Goal: Task Accomplishment & Management: Use online tool/utility

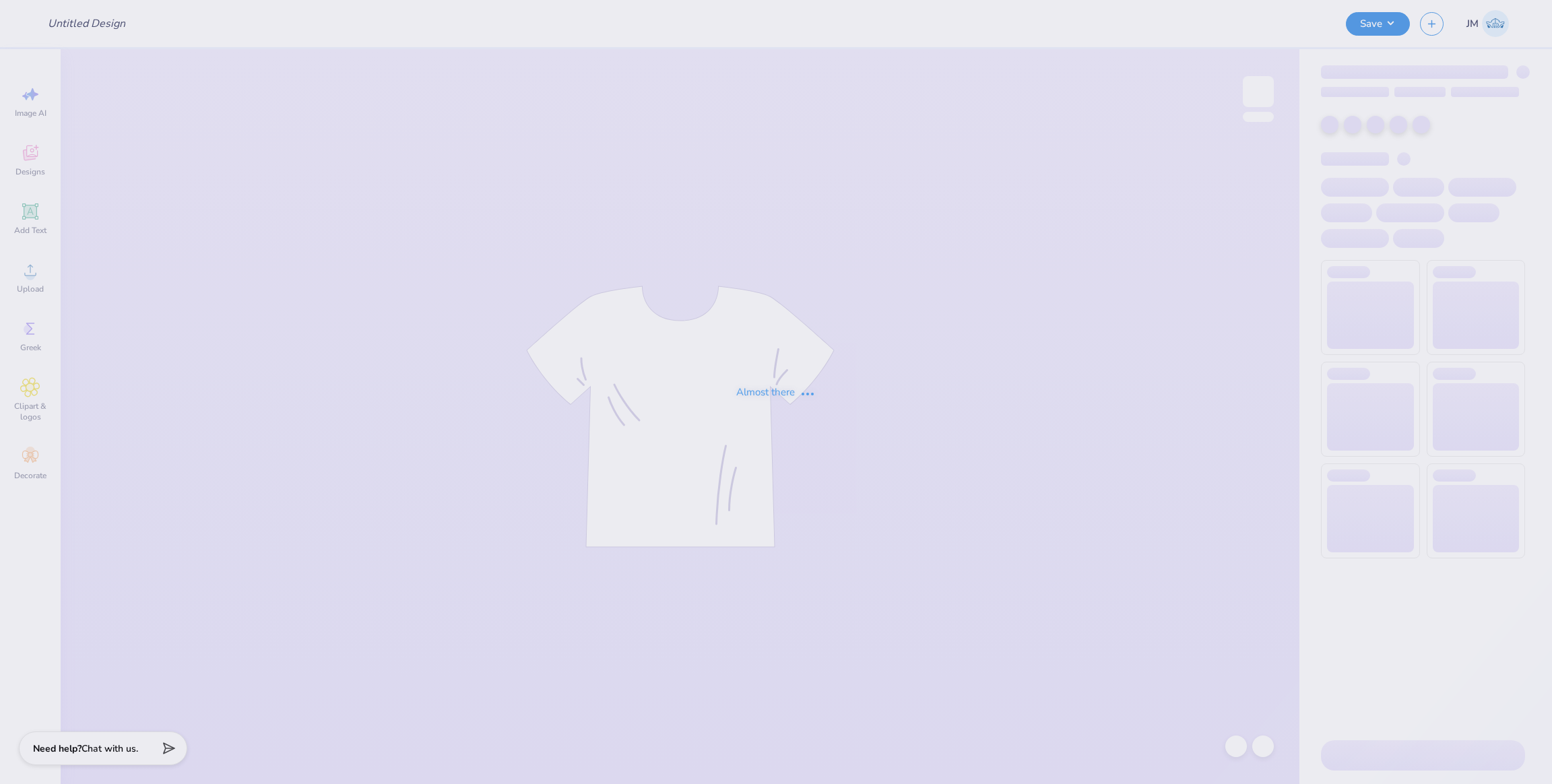
type input "polo bear"
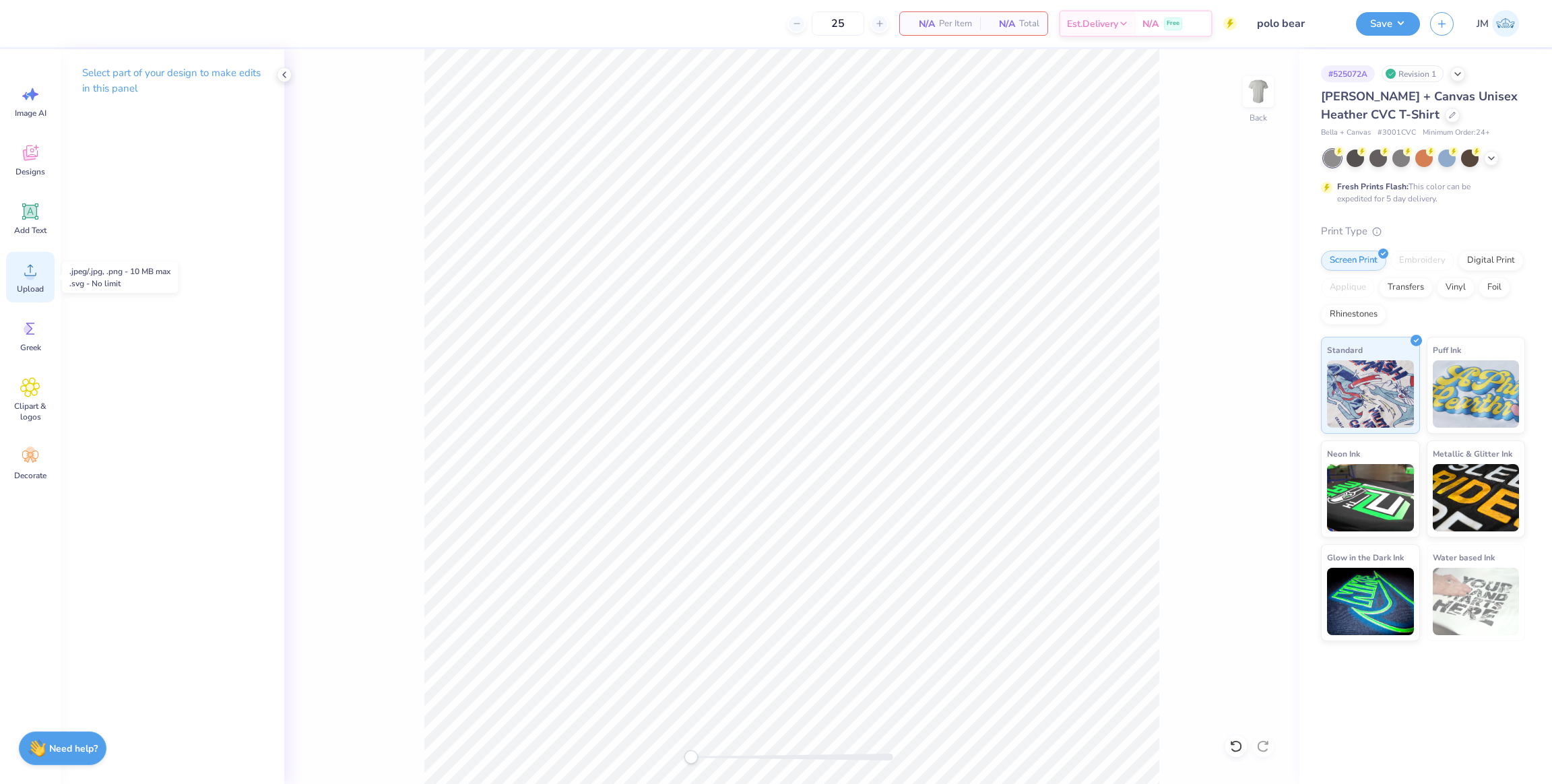
click at [27, 278] on circle at bounding box center [31, 276] width 10 height 10
click at [1234, 745] on icon at bounding box center [1236, 746] width 14 height 14
click at [39, 288] on span "Upload" at bounding box center [30, 289] width 27 height 11
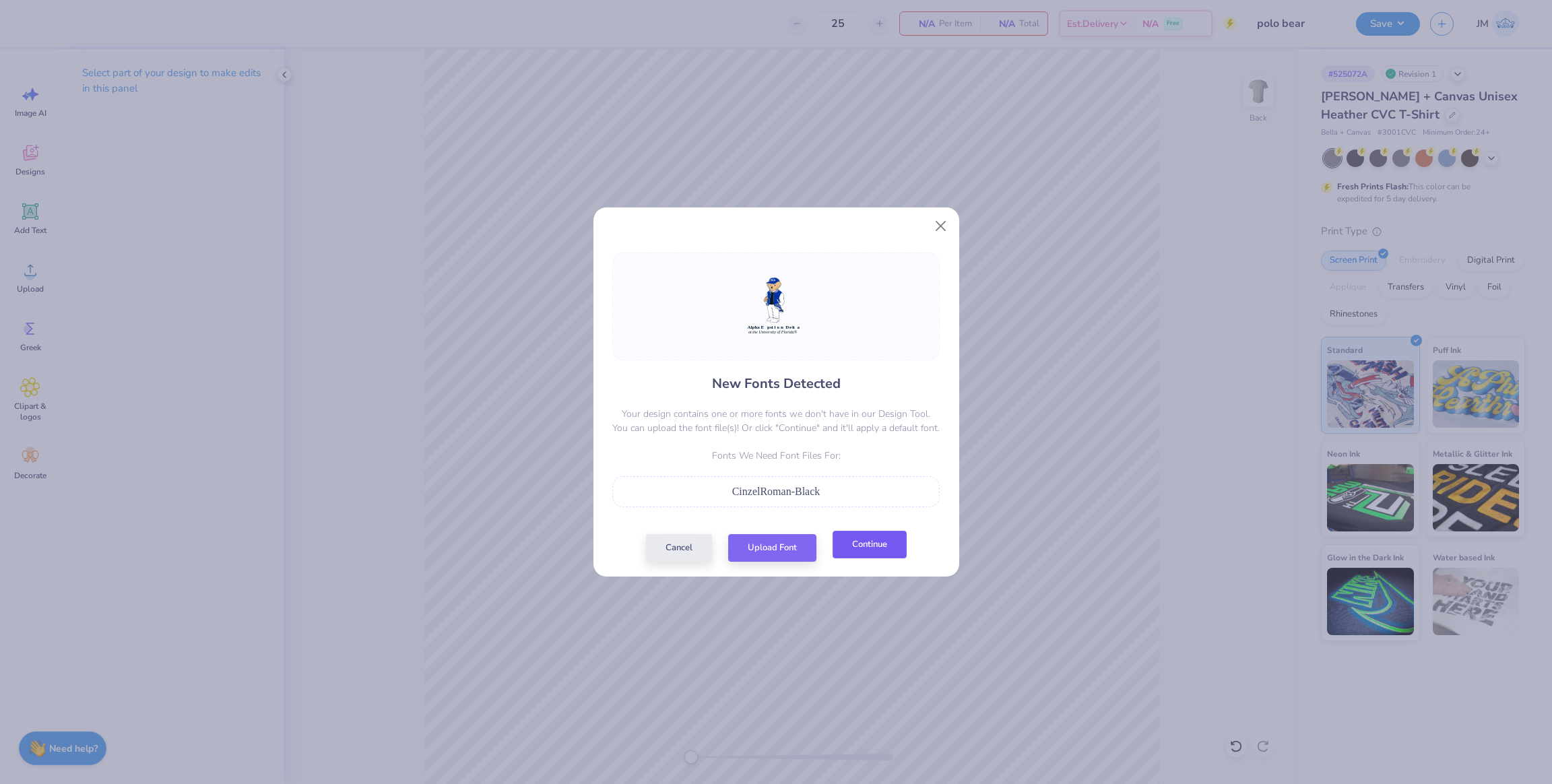
click at [880, 553] on button "Continue" at bounding box center [870, 545] width 74 height 27
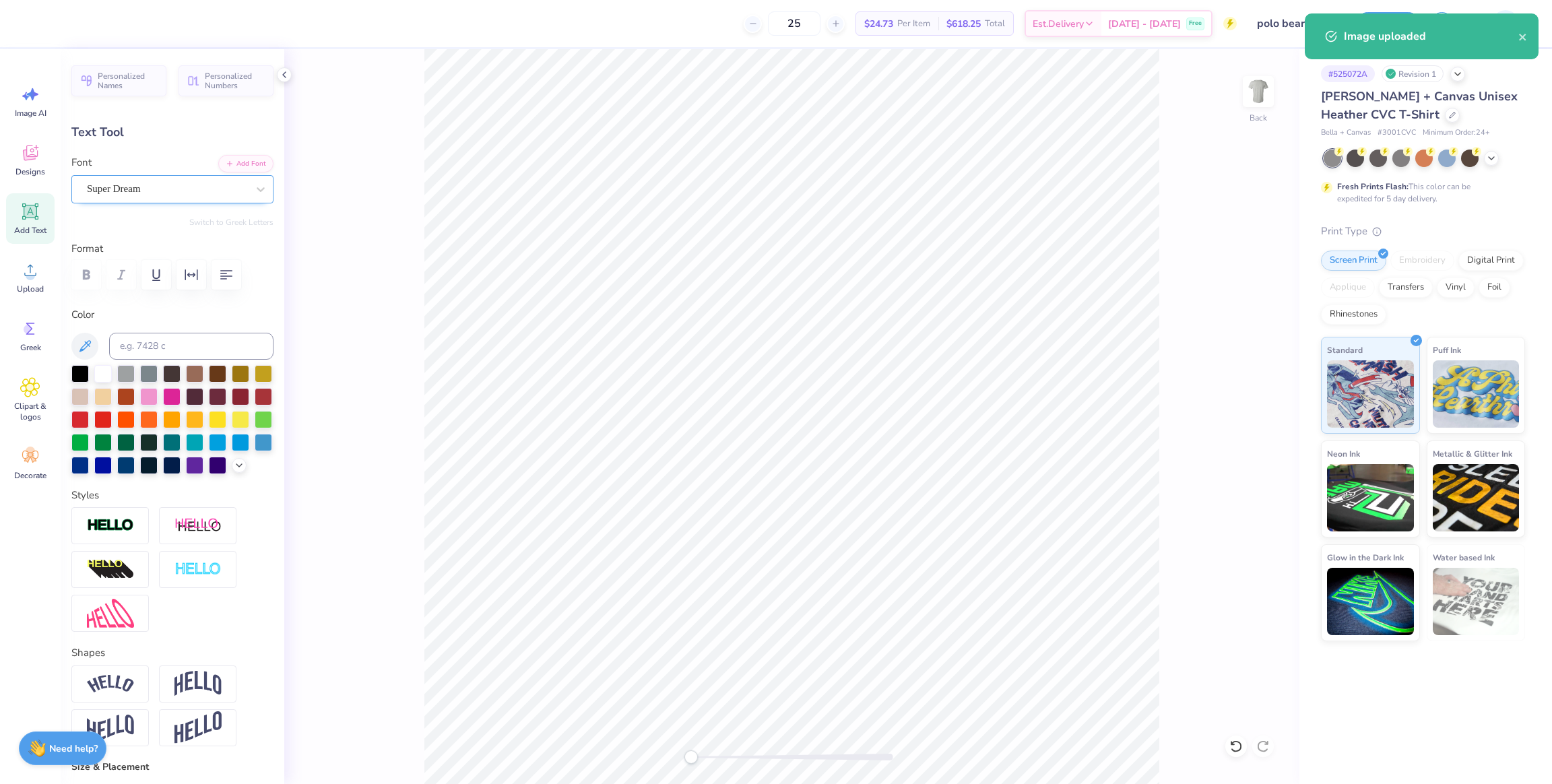
click at [148, 186] on div "Super Dream" at bounding box center [167, 189] width 163 height 21
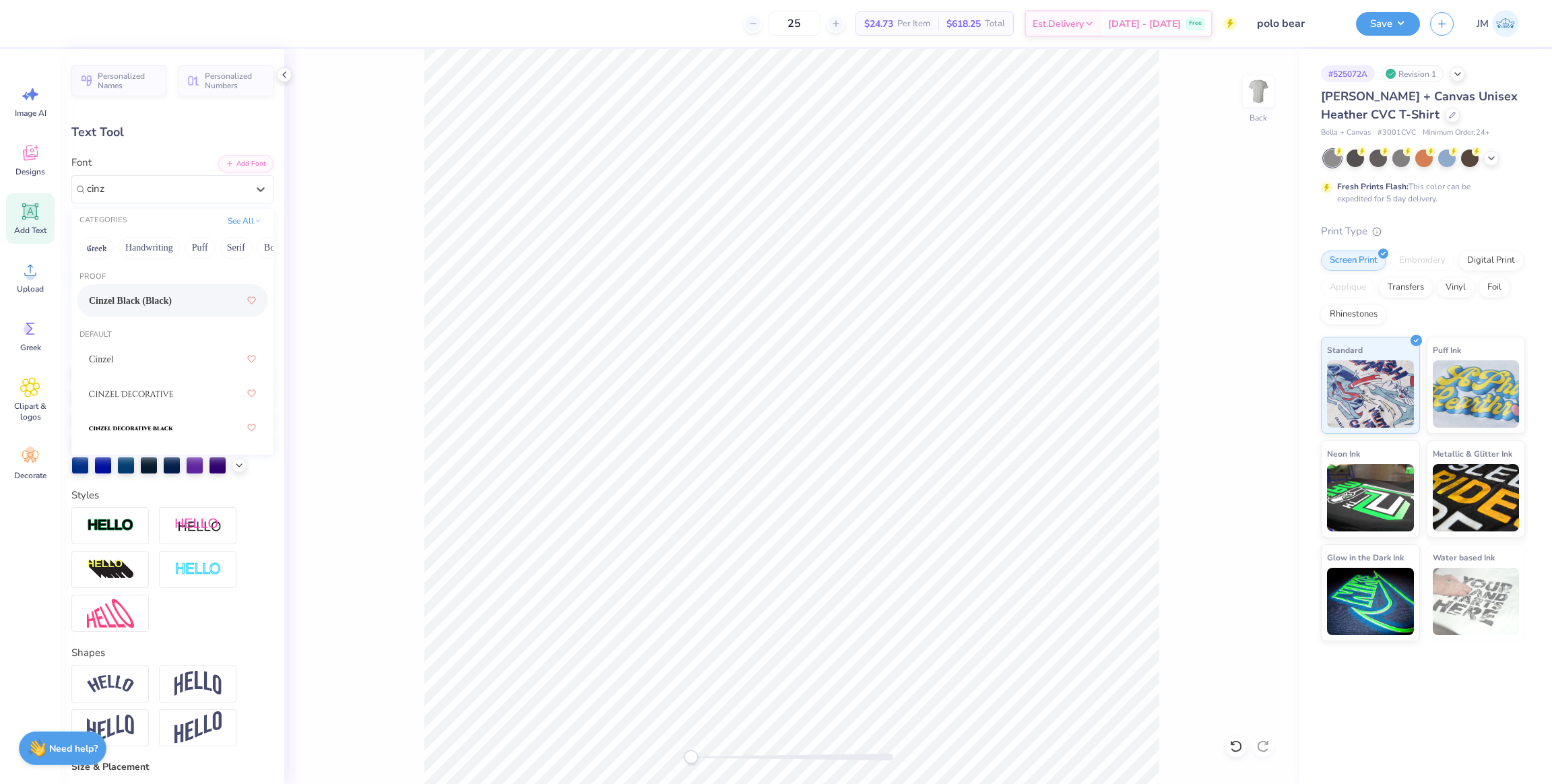
click at [172, 306] on span "Cinzel Black (Black)" at bounding box center [130, 301] width 83 height 15
type input "cinz"
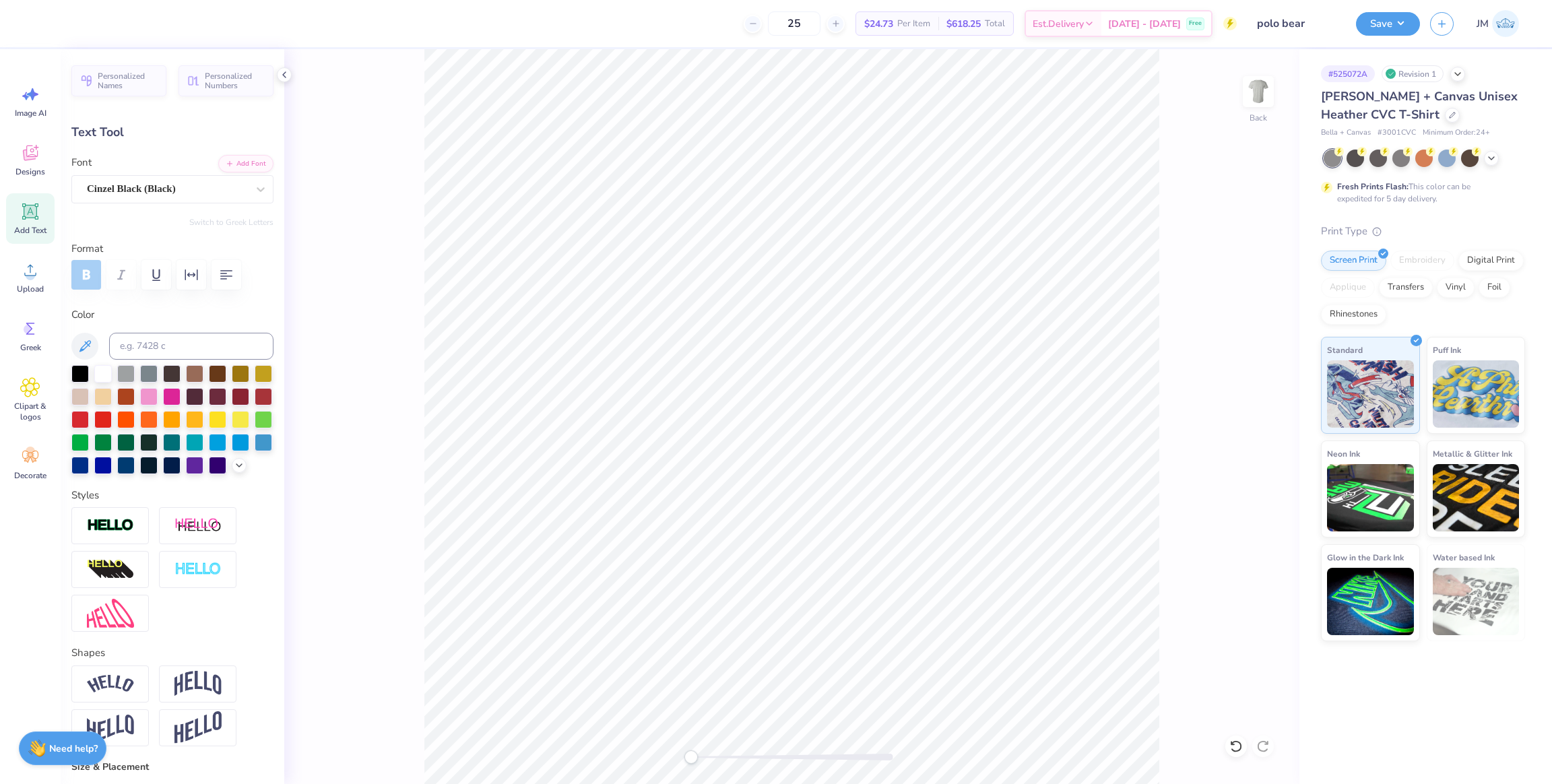
type input "12.03"
type input "0.79"
type input "18.41"
click at [164, 188] on div "Super Dream" at bounding box center [167, 189] width 163 height 21
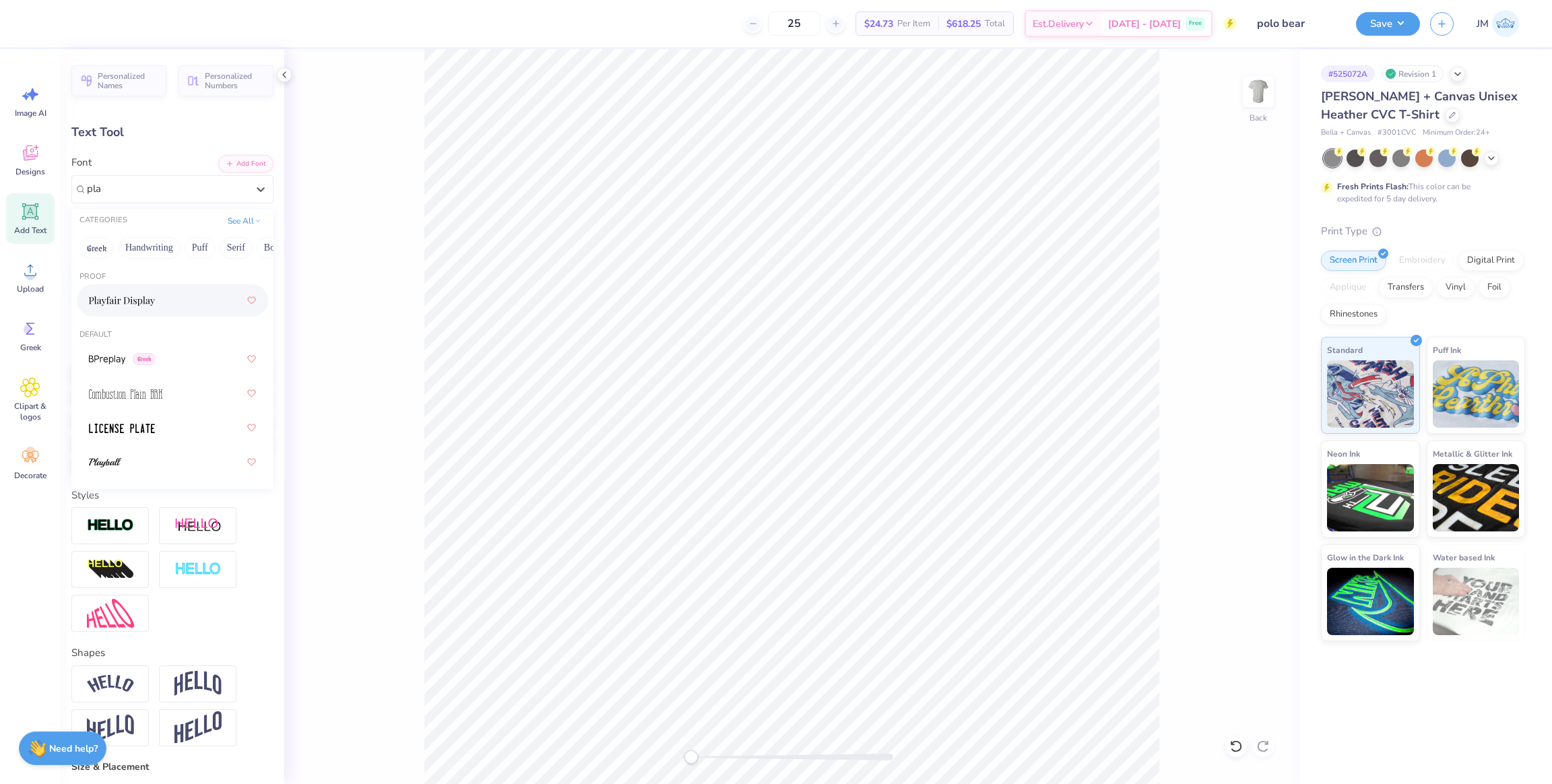
click at [156, 301] on div at bounding box center [172, 301] width 167 height 24
type input "pla"
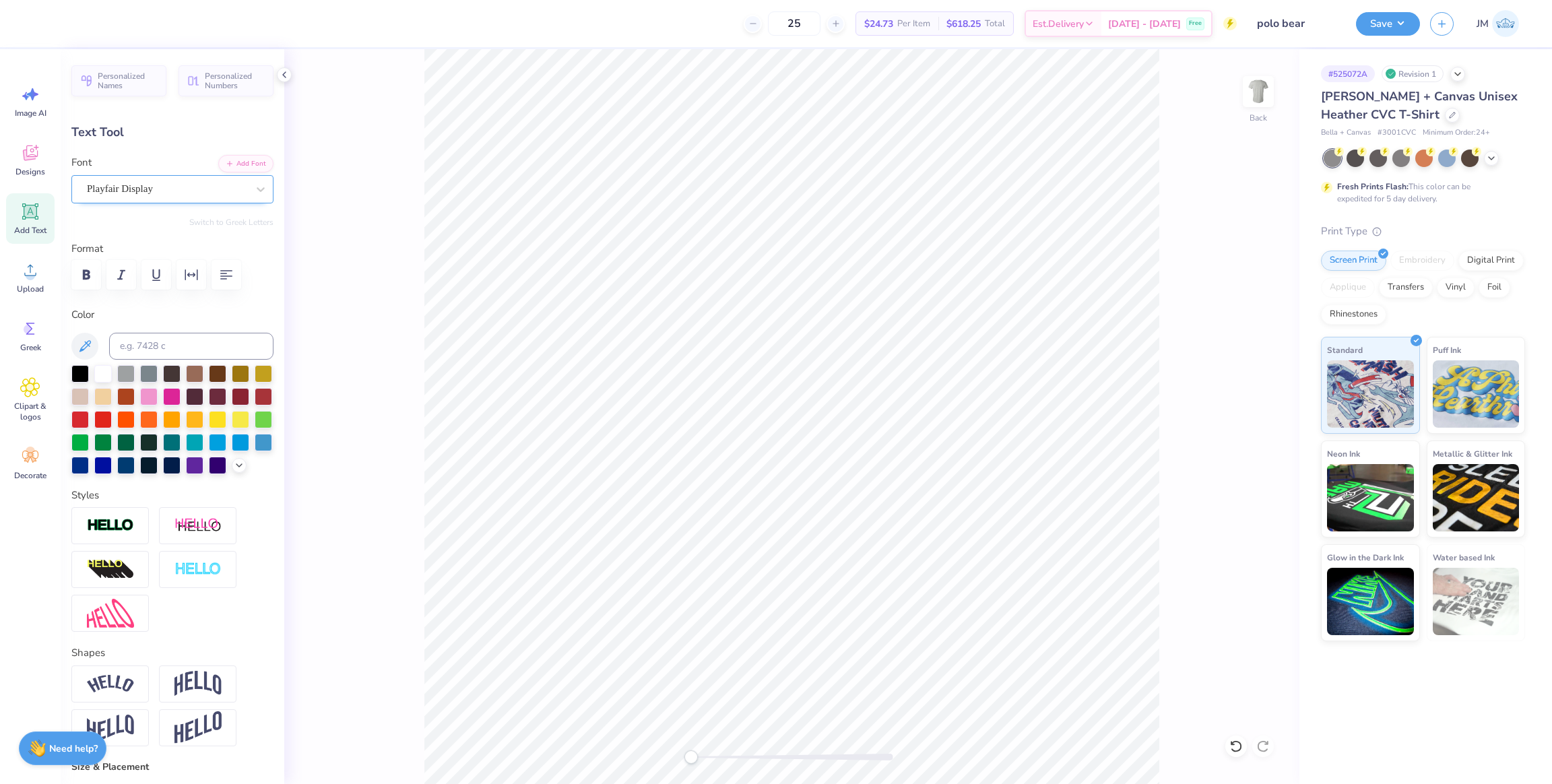
click at [142, 183] on div "Playfair Display" at bounding box center [167, 189] width 163 height 21
type input "playfai"
type input "11.25"
type input "0.88"
type input "18.35"
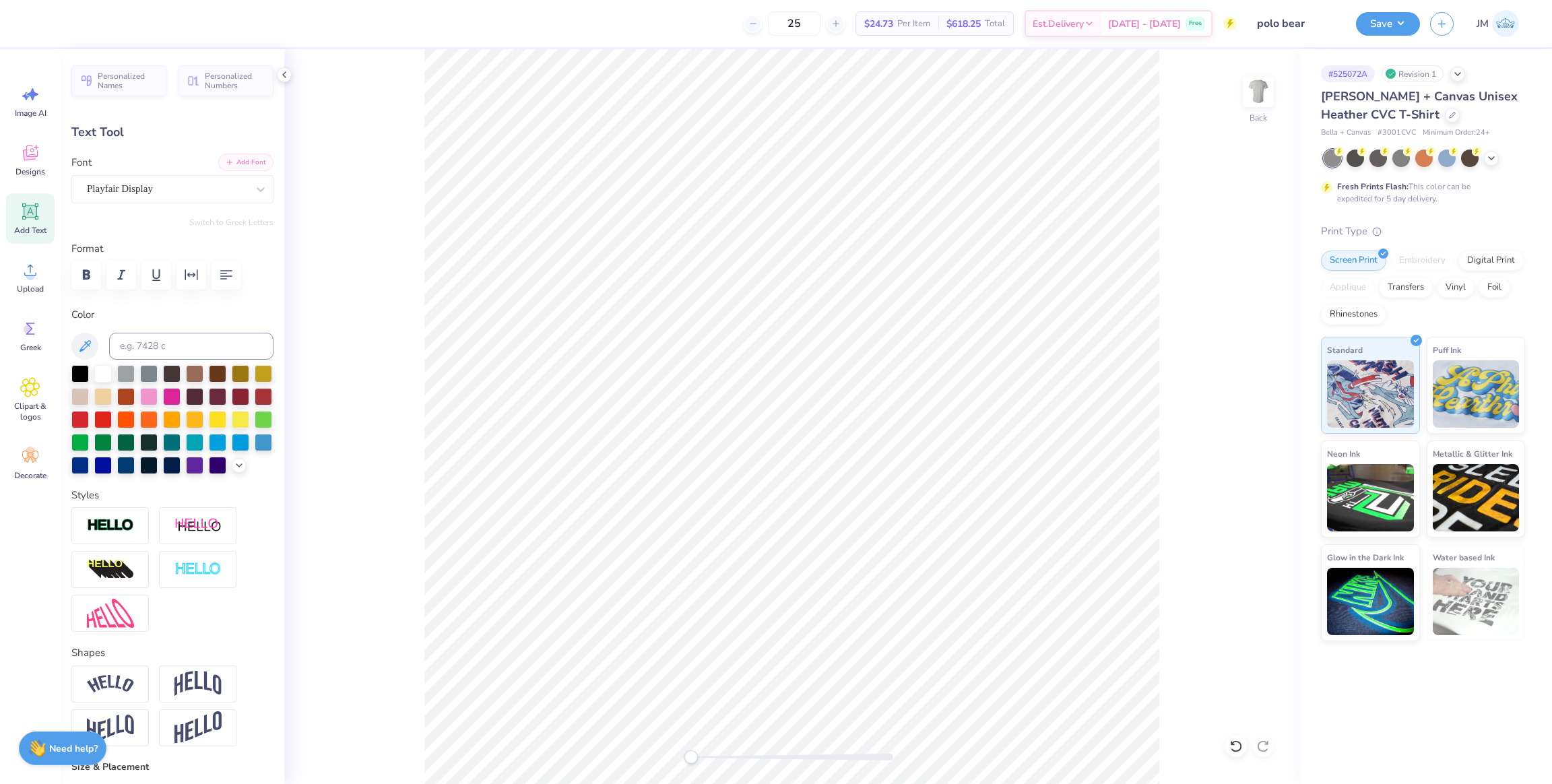
click at [226, 160] on button "Add Font" at bounding box center [246, 162] width 55 height 18
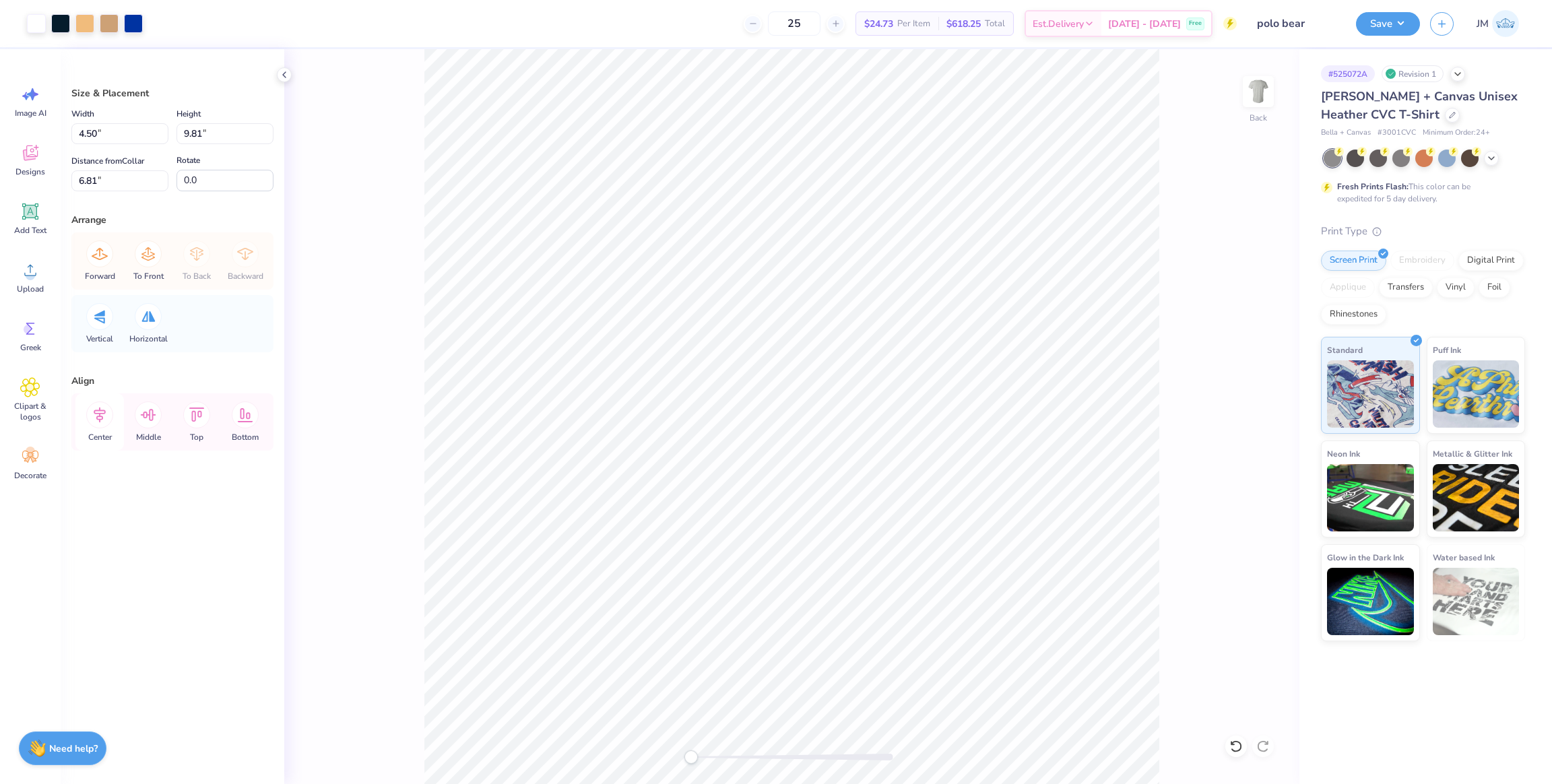
click at [100, 411] on icon at bounding box center [99, 415] width 12 height 15
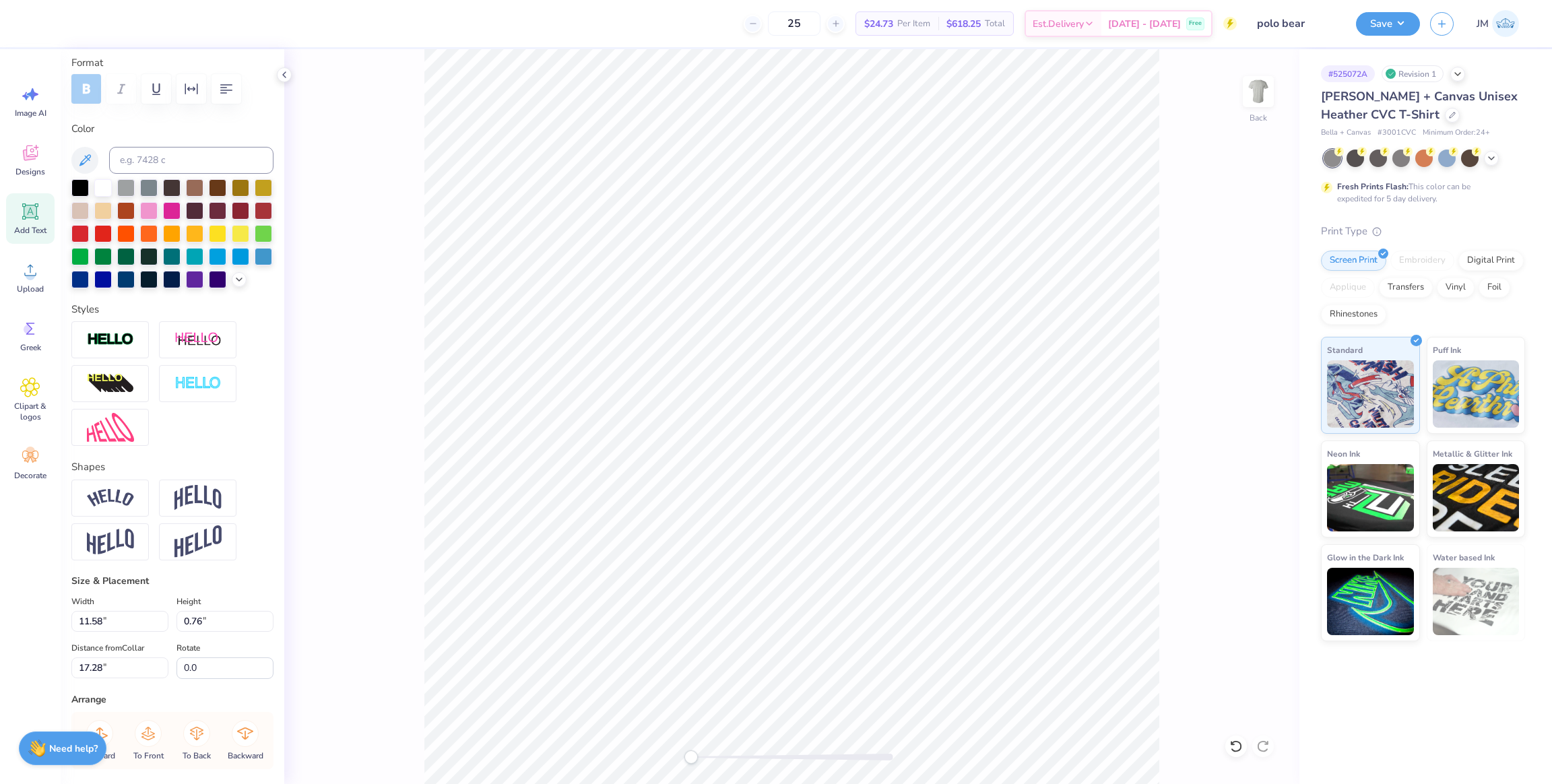
scroll to position [352, 0]
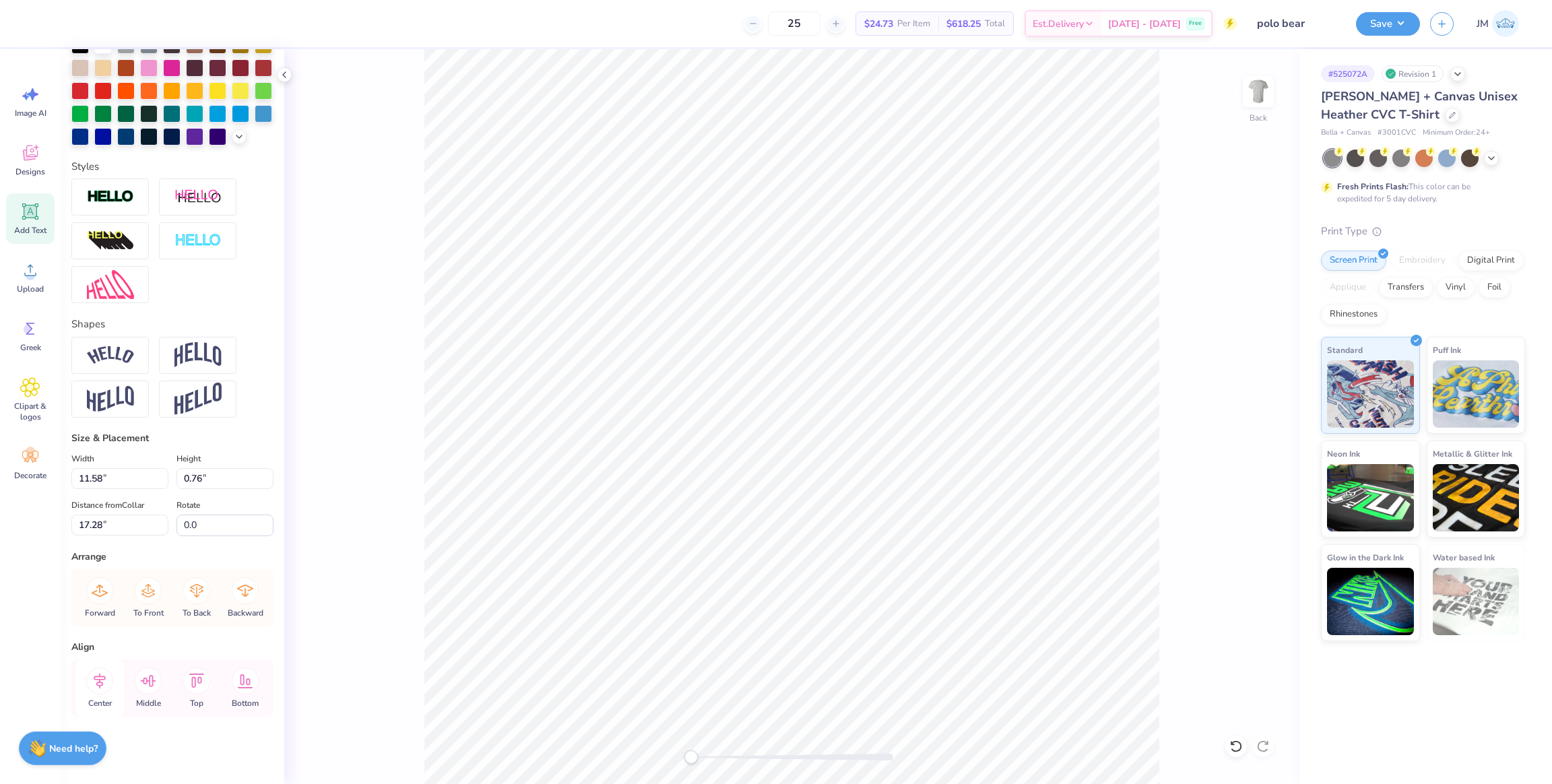
click at [107, 682] on icon at bounding box center [99, 681] width 27 height 27
type input "11.03"
type input "0.89"
type input "18.35"
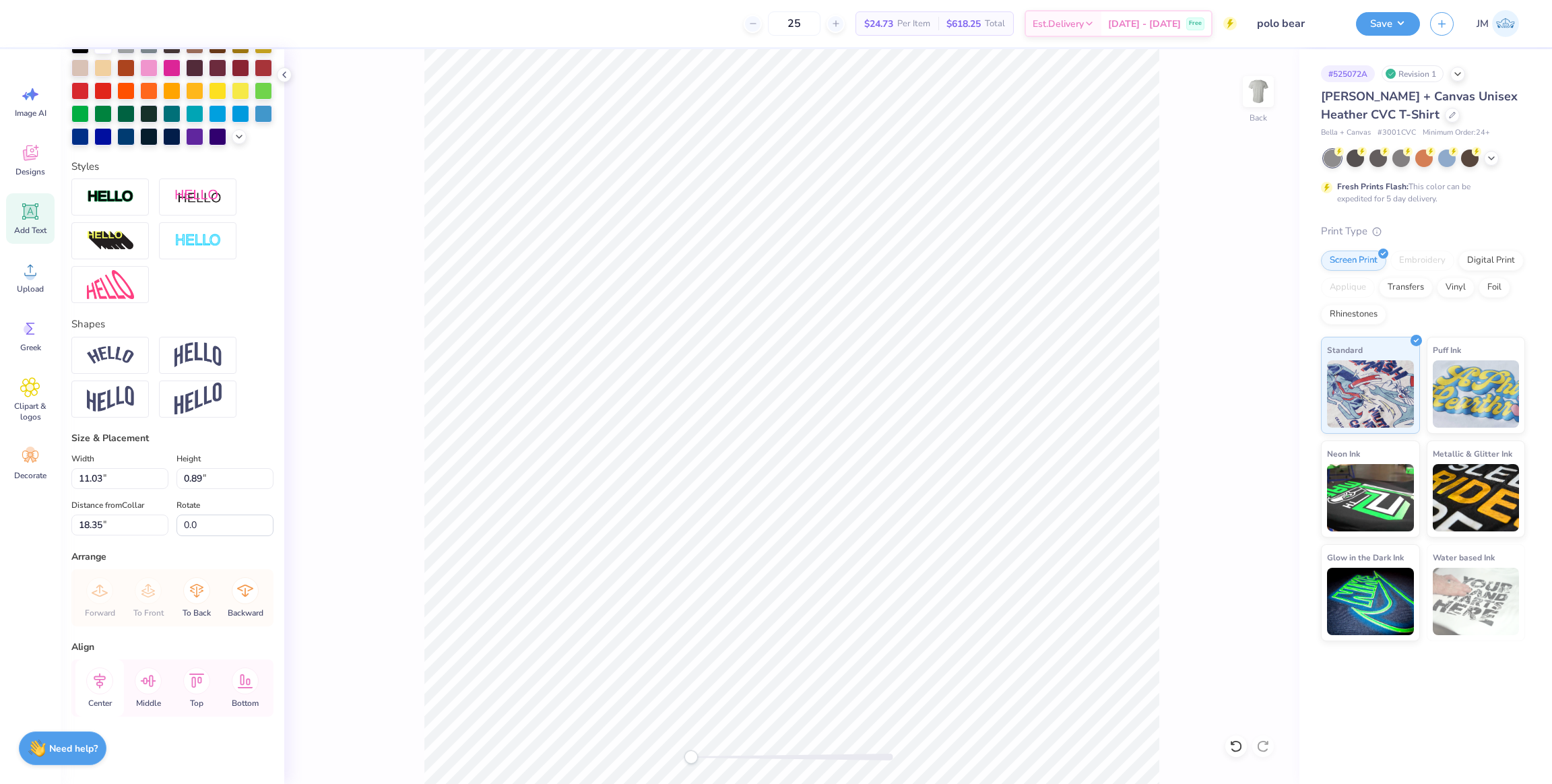
click at [103, 691] on icon at bounding box center [99, 681] width 27 height 27
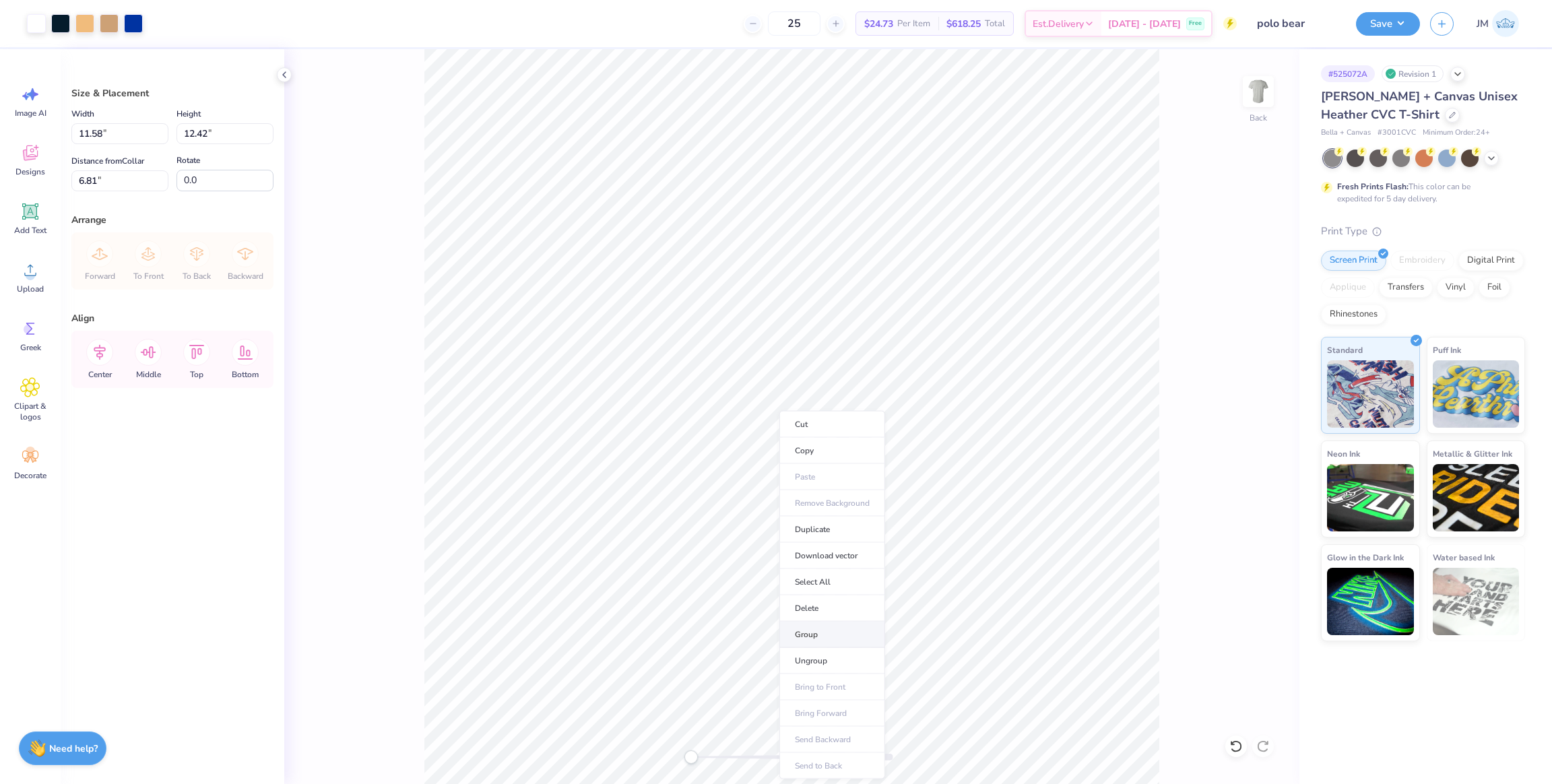
click at [832, 635] on li "Group" at bounding box center [832, 634] width 106 height 27
click at [143, 137] on div "Width 11.58 11.58 " Height 12.42 12.42 "" at bounding box center [172, 125] width 202 height 39
type input "10"
type input "9.32"
type input "10.00"
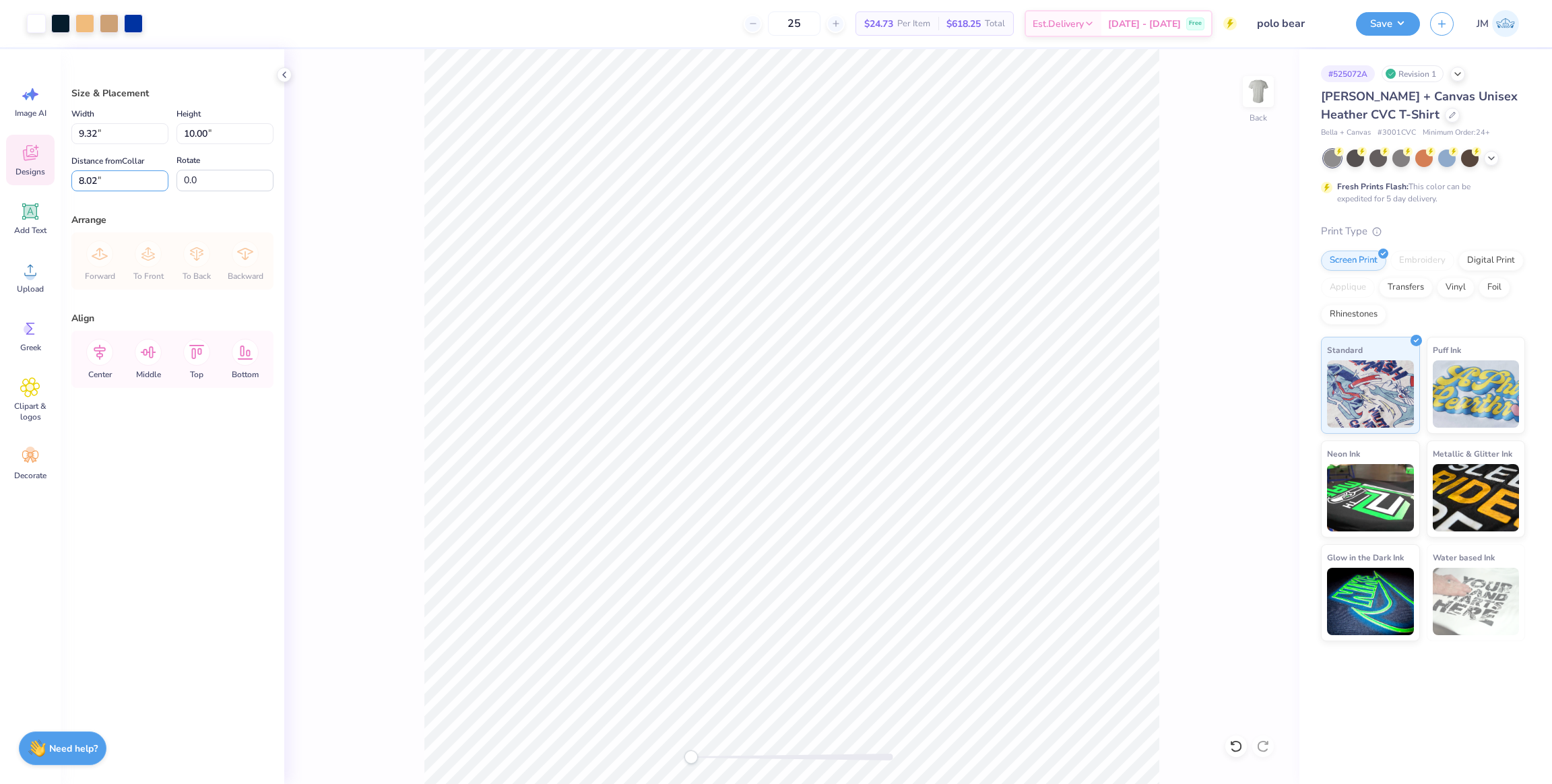
drag, startPoint x: 108, startPoint y: 177, endPoint x: 43, endPoint y: 179, distance: 65.0
click at [43, 179] on div "Art colors 25 $24.73 Per Item $618.25 Total Est. Delivery [DATE] - [DATE] Free …" at bounding box center [776, 392] width 1552 height 784
type input "3"
click at [103, 358] on icon at bounding box center [99, 352] width 27 height 27
click at [1400, 27] on button "Save" at bounding box center [1388, 22] width 64 height 23
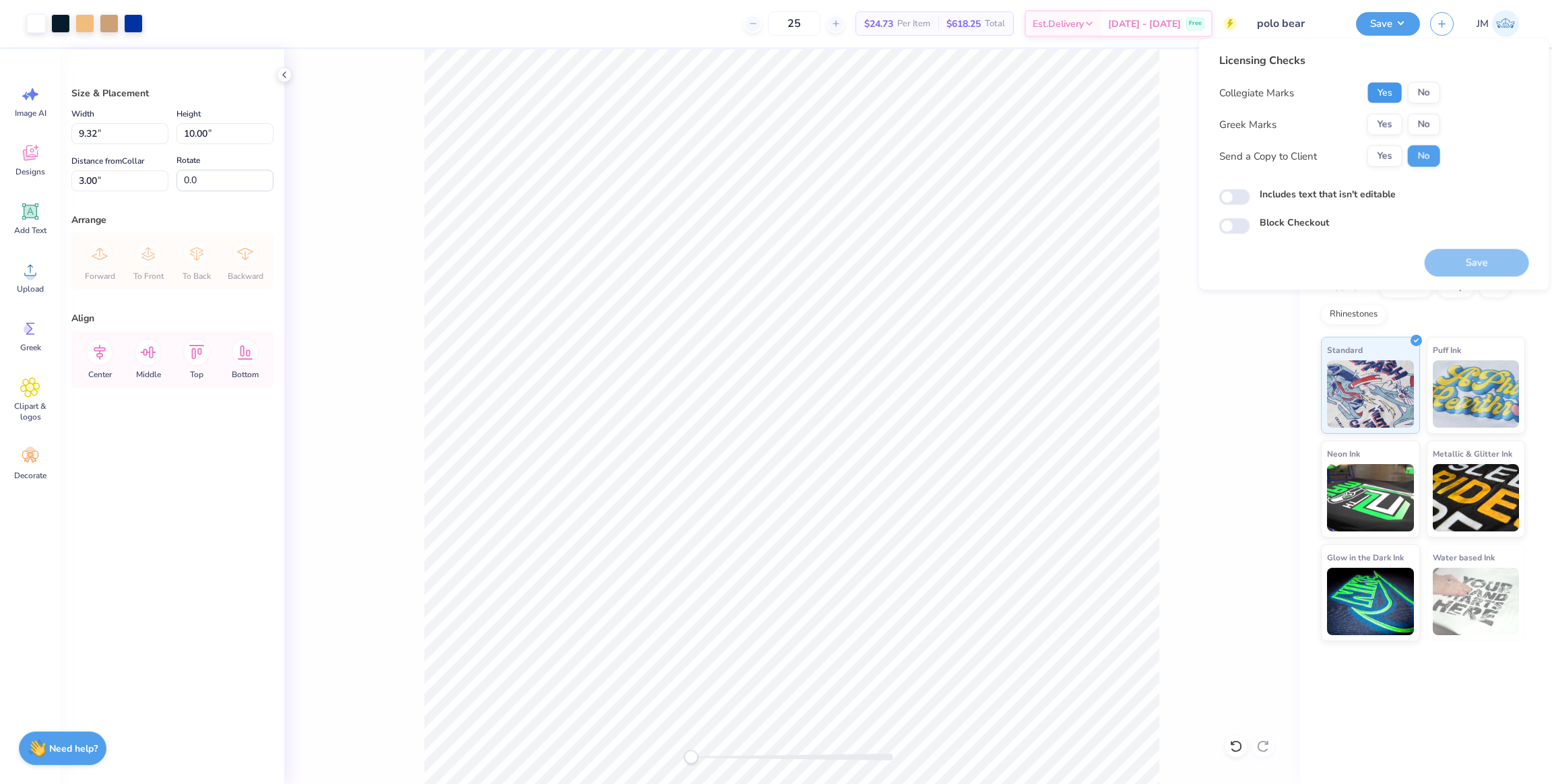
click at [1389, 87] on button "Yes" at bounding box center [1385, 93] width 35 height 22
click at [1425, 114] on button "No" at bounding box center [1424, 124] width 32 height 22
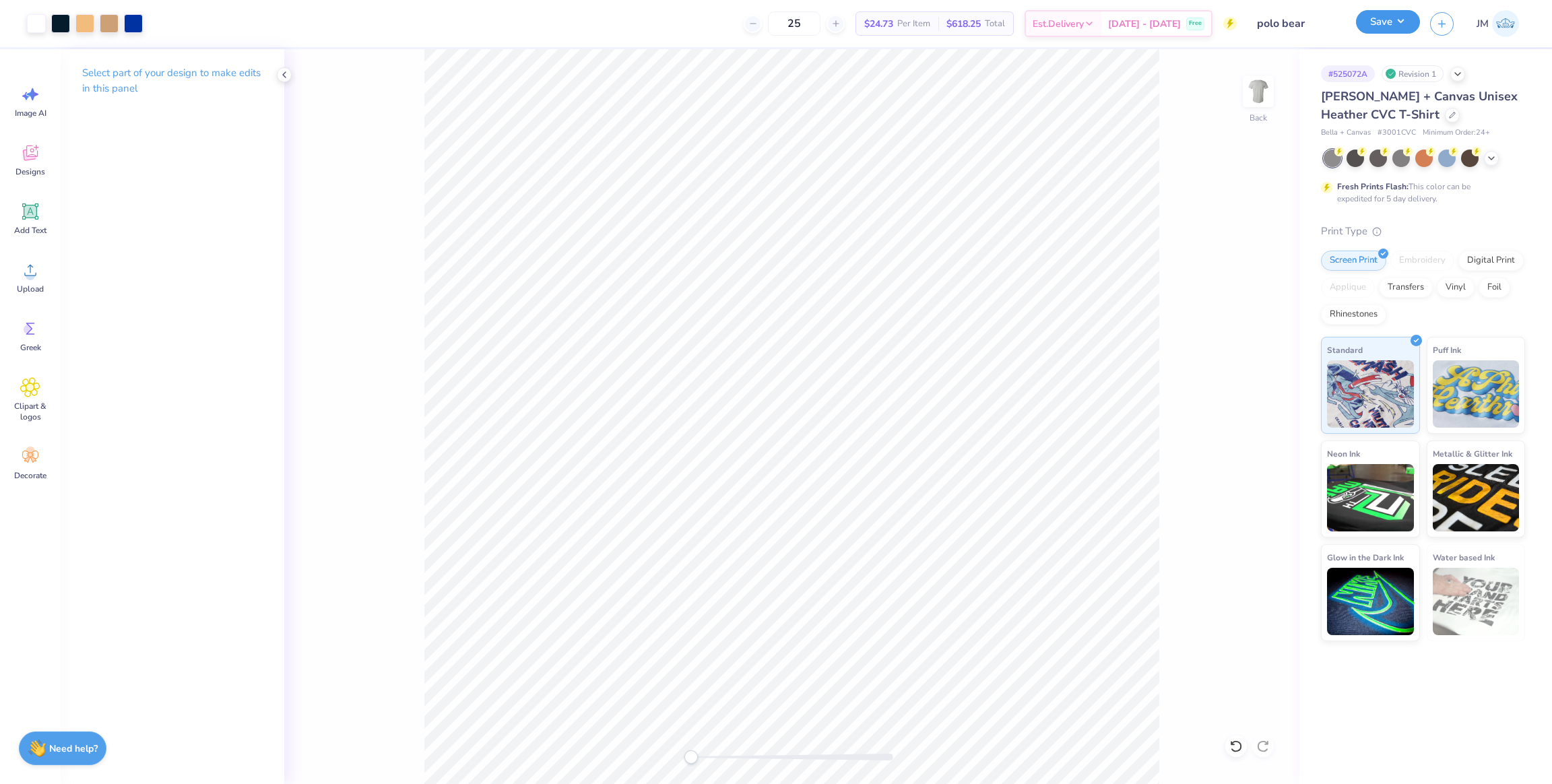
click at [1405, 22] on button "Save" at bounding box center [1388, 22] width 64 height 23
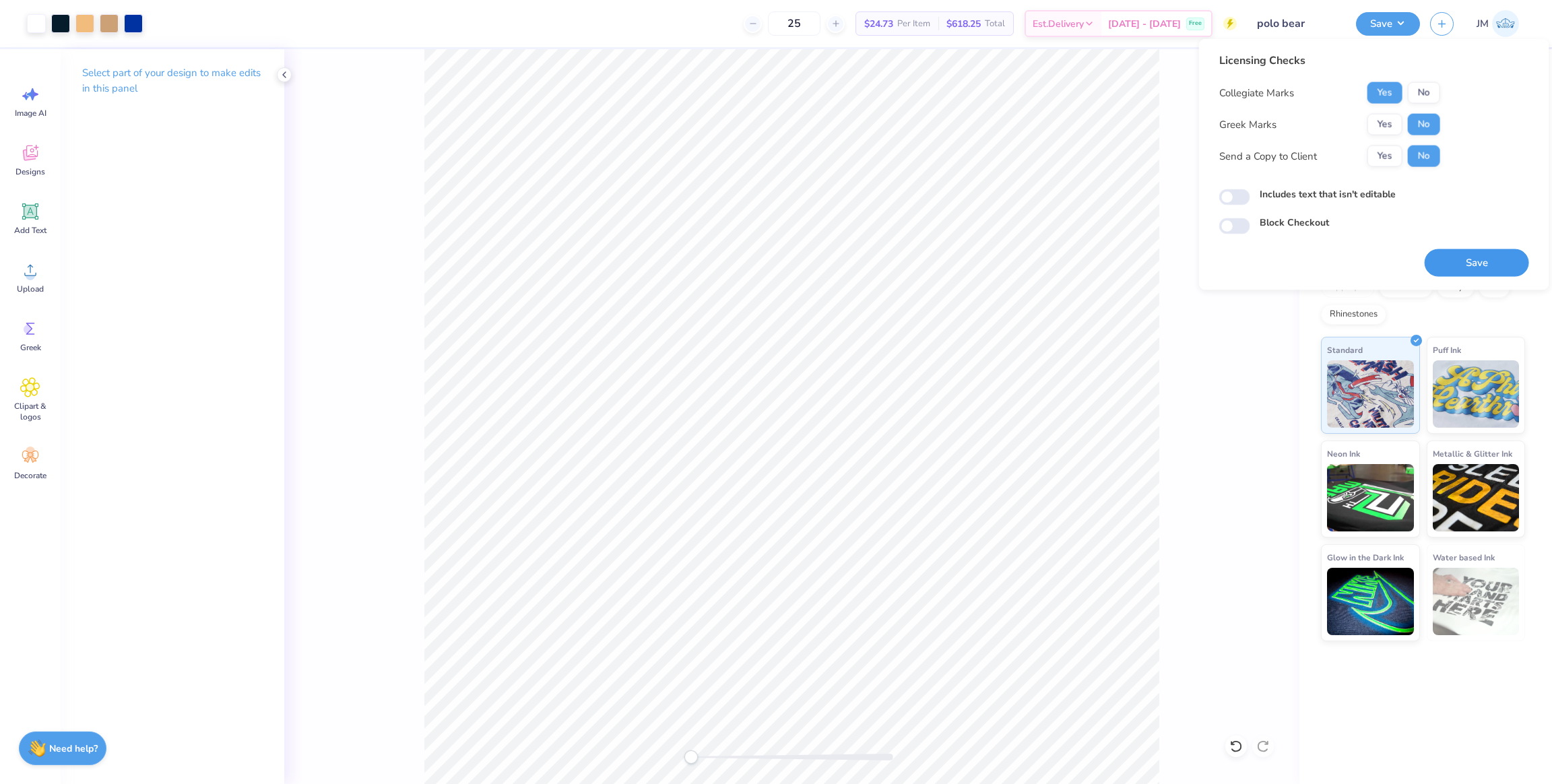
click at [1478, 262] on button "Save" at bounding box center [1477, 263] width 104 height 27
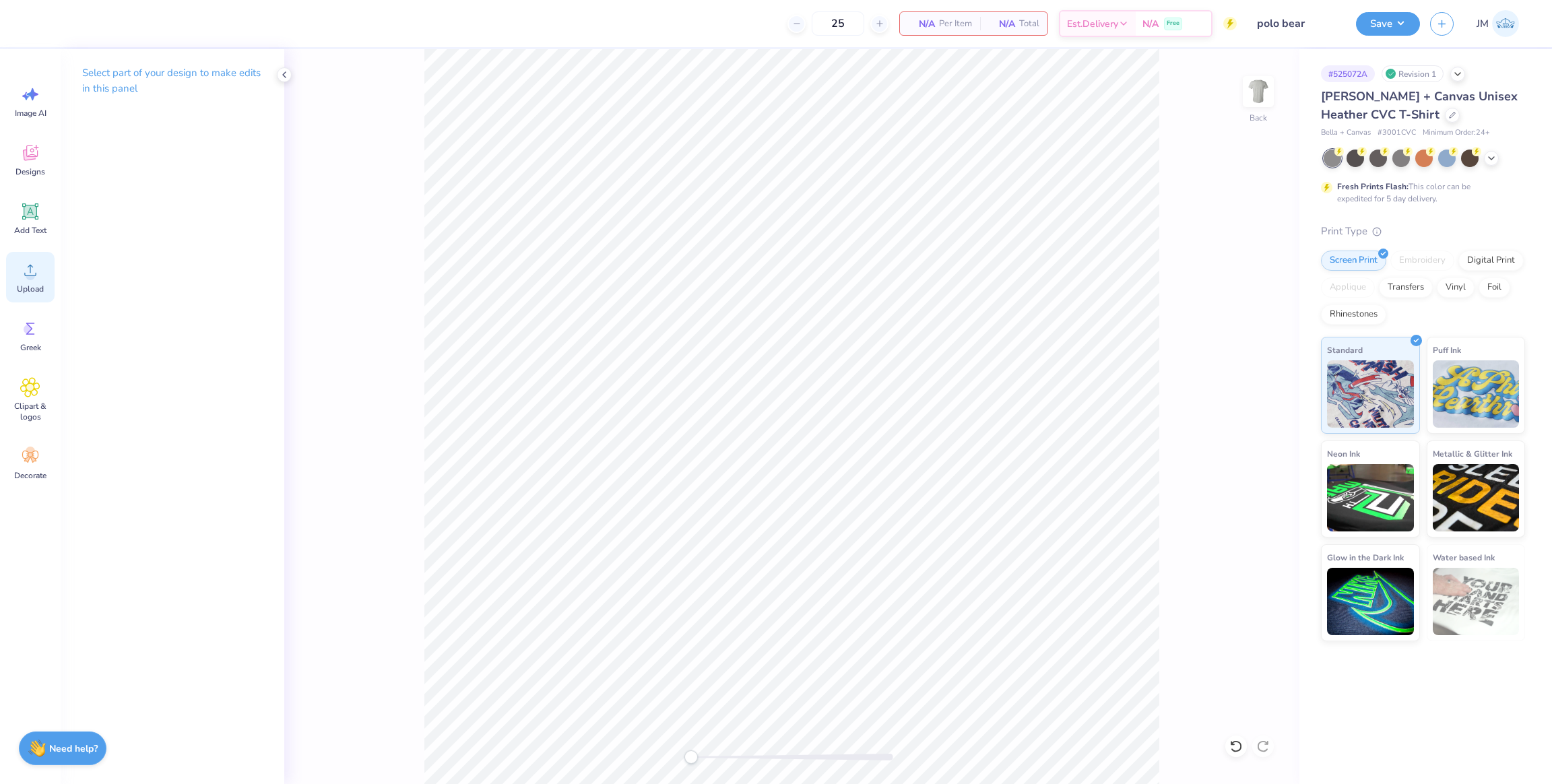
click at [23, 279] on icon at bounding box center [30, 270] width 20 height 20
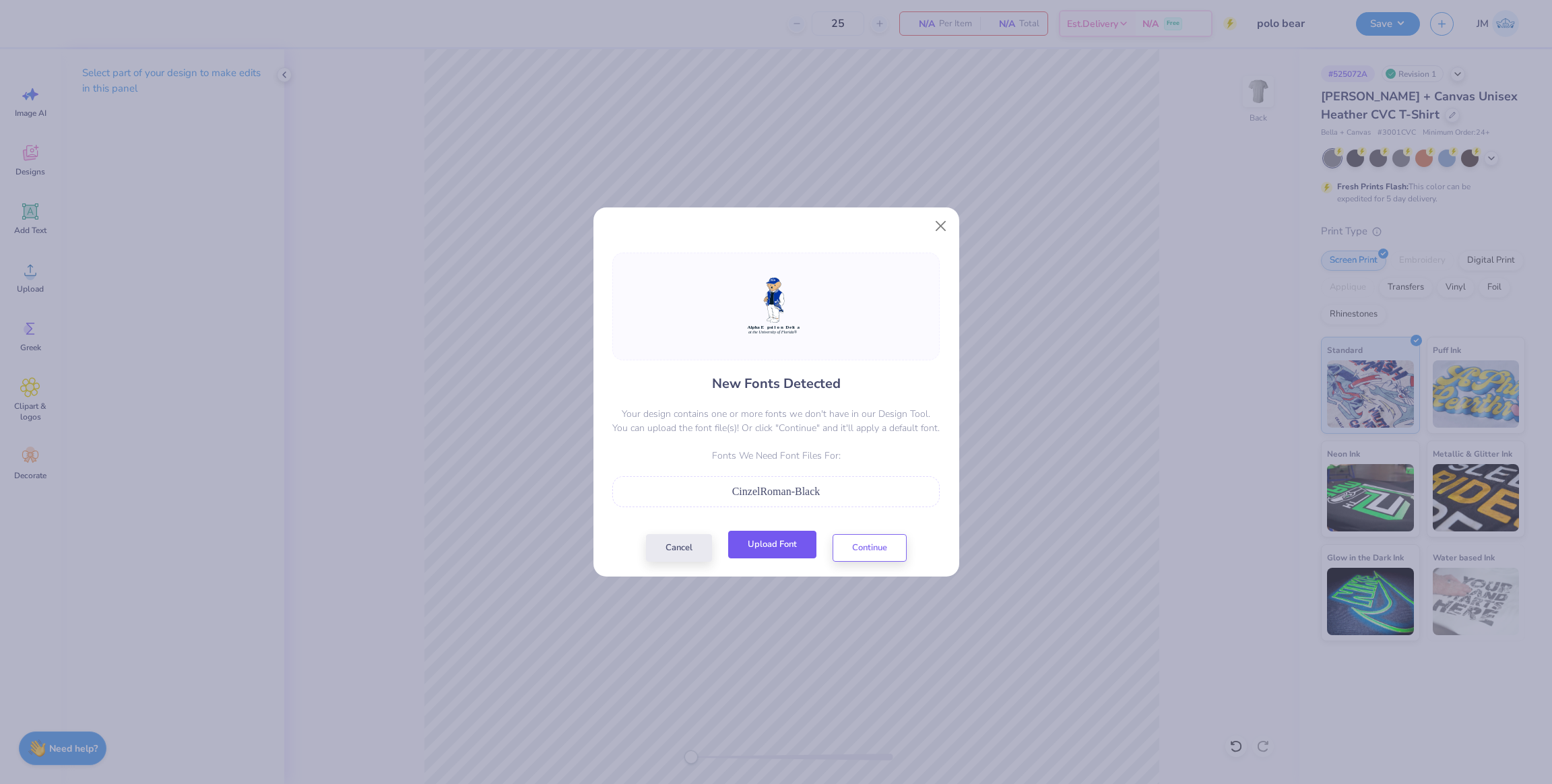
click at [790, 549] on button "Upload Font" at bounding box center [772, 545] width 88 height 27
click at [878, 533] on div "New Fonts Detected Your design contains one or more fonts we don't have in our …" at bounding box center [776, 407] width 335 height 310
click at [872, 546] on button "Continue" at bounding box center [870, 545] width 74 height 27
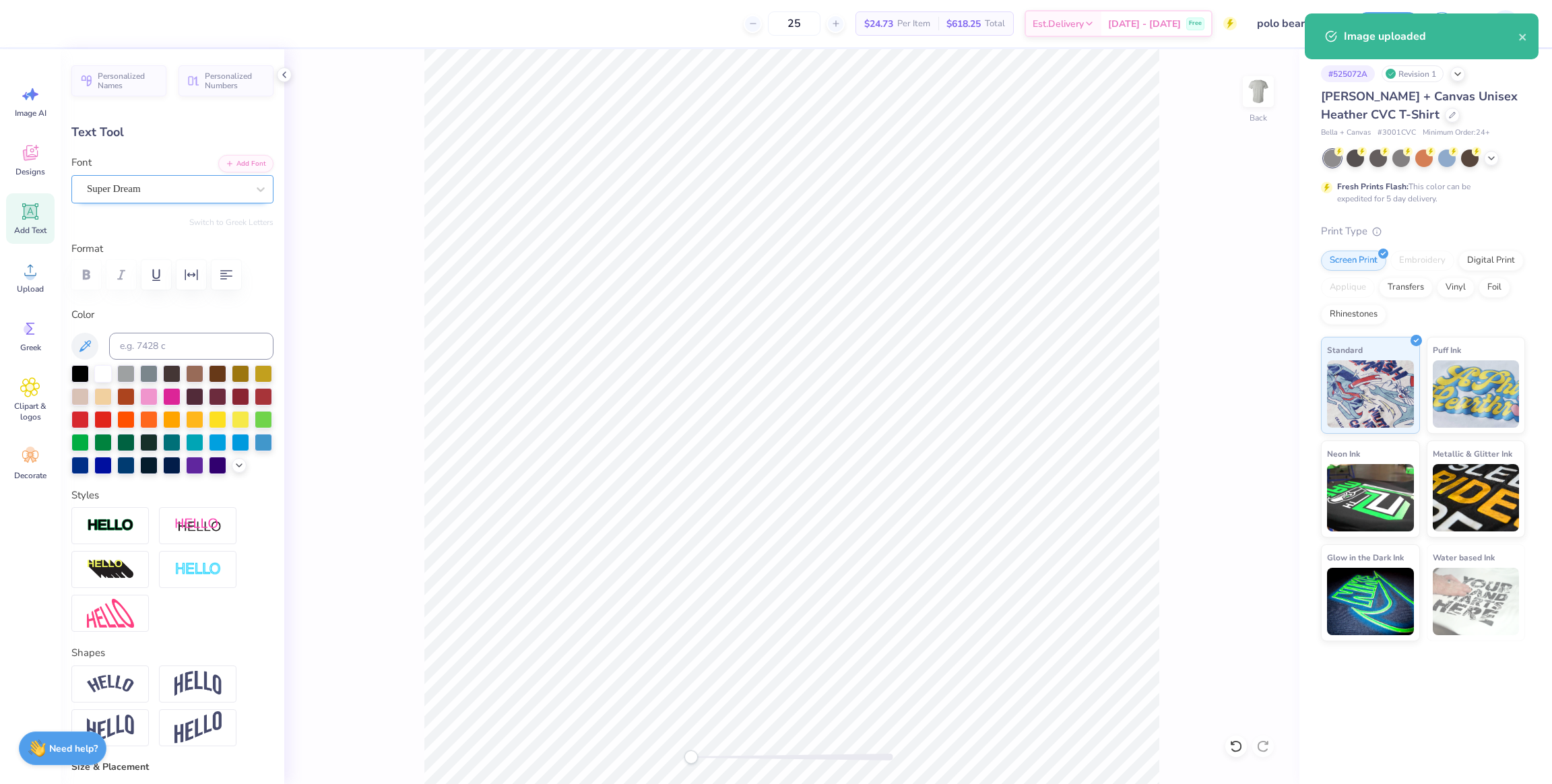
click at [188, 186] on div "Super Dream" at bounding box center [167, 189] width 163 height 21
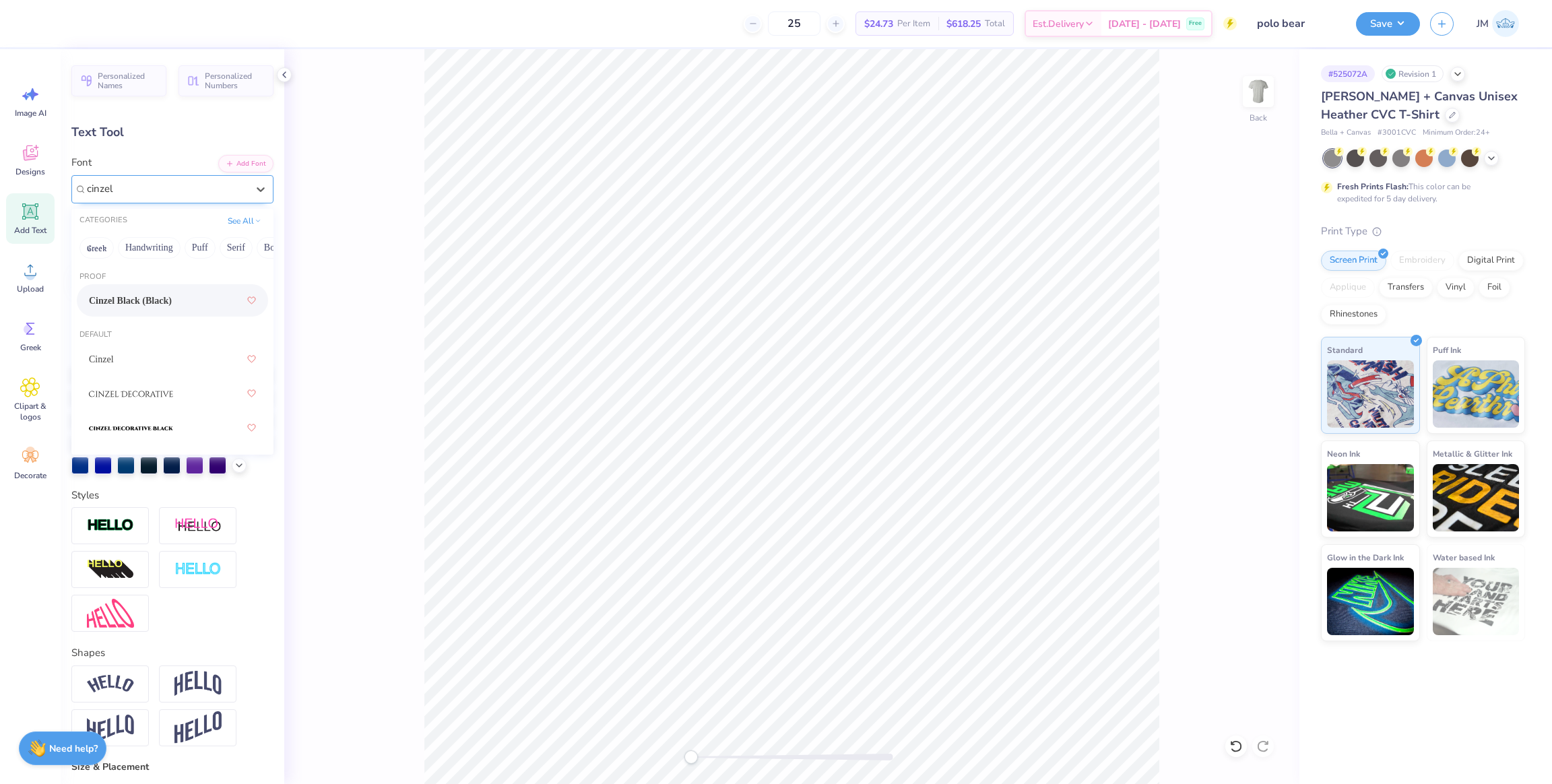
click at [168, 306] on span "Cinzel Black (Black)" at bounding box center [130, 301] width 83 height 15
type input "cinzel"
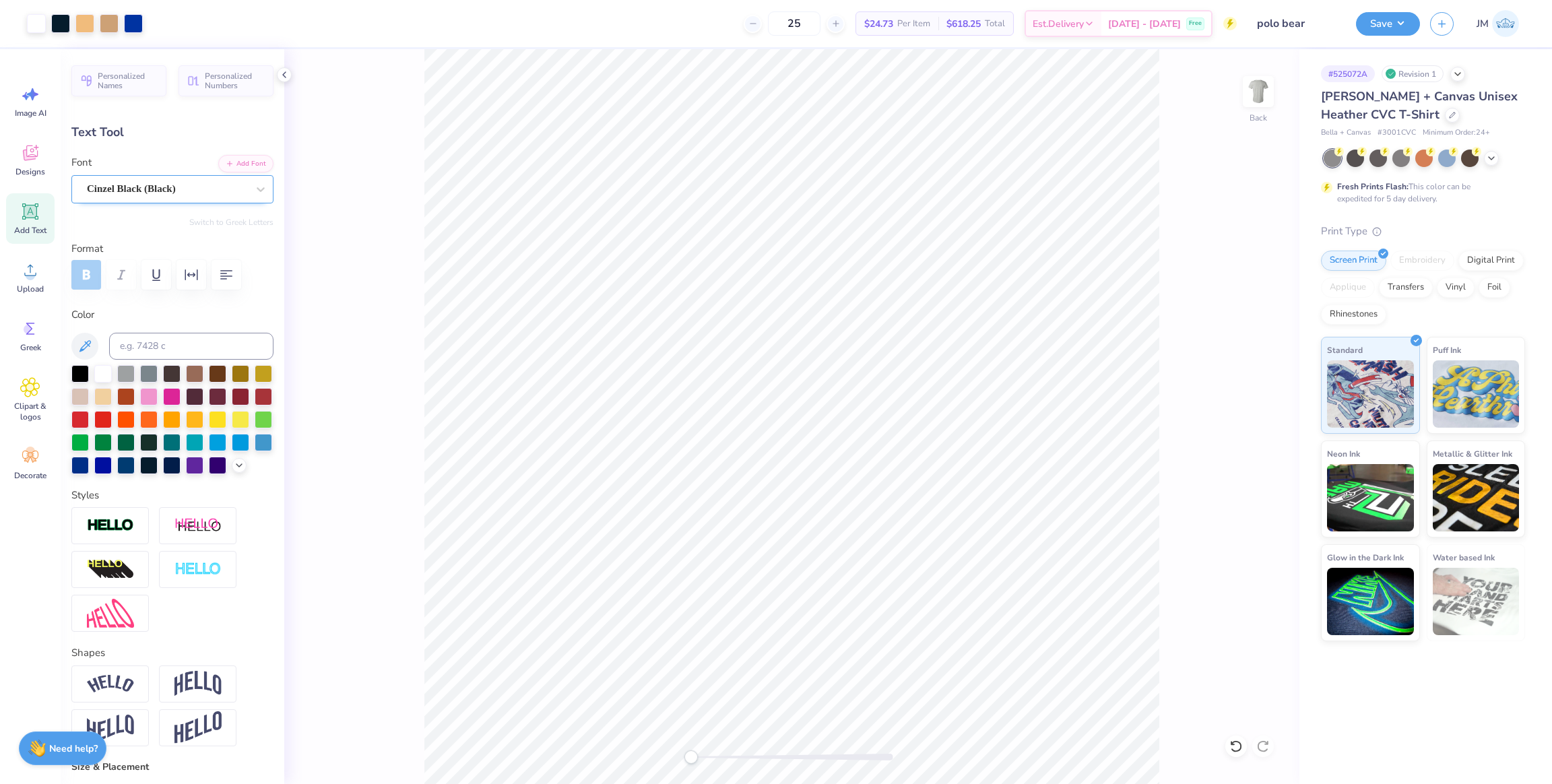
type input "12.03"
type input "0.79"
type input "18.41"
click at [156, 200] on div "Super Dream" at bounding box center [172, 189] width 202 height 28
type input "plai"
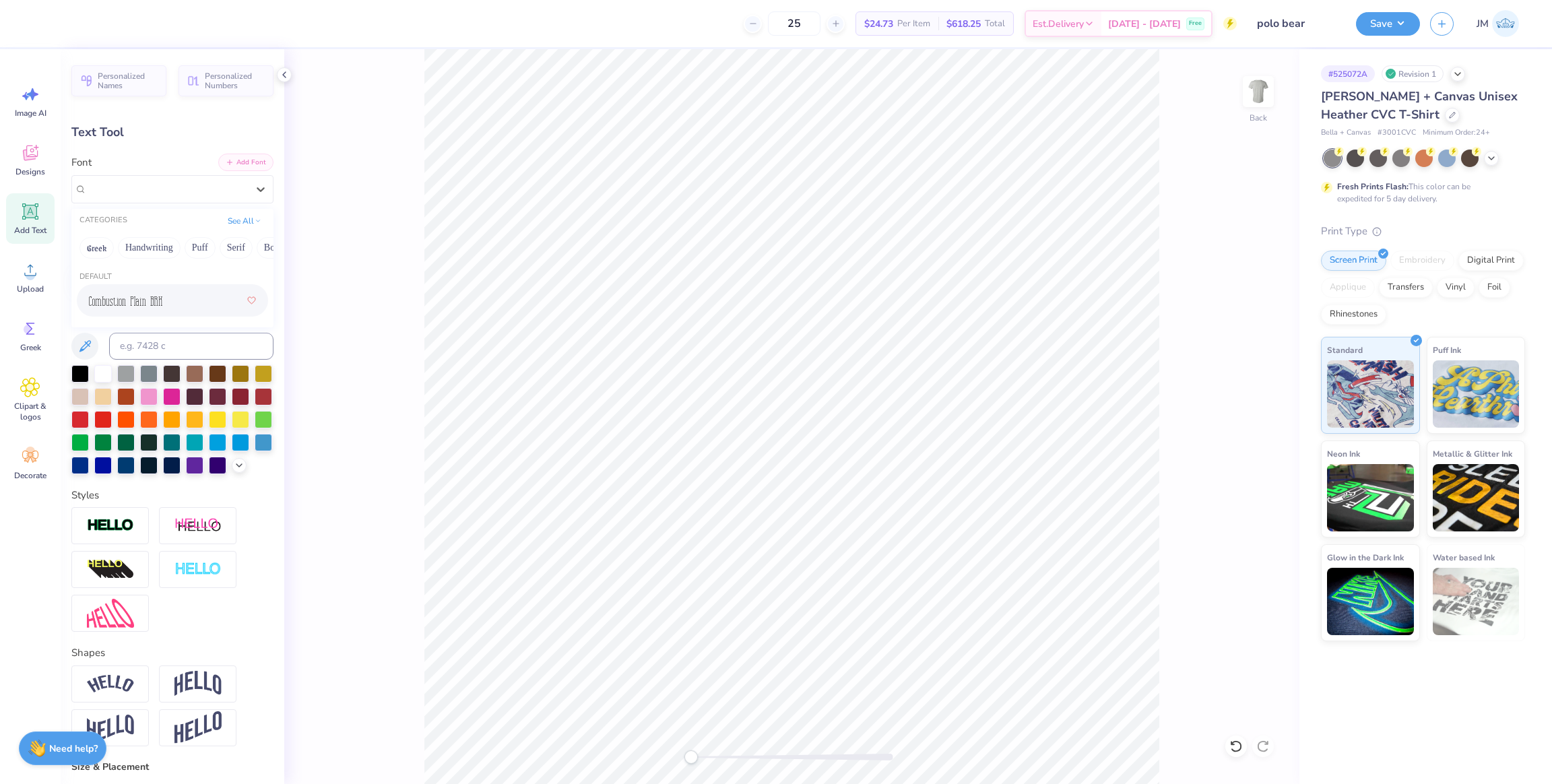
click at [225, 159] on button "Add Font" at bounding box center [246, 162] width 55 height 18
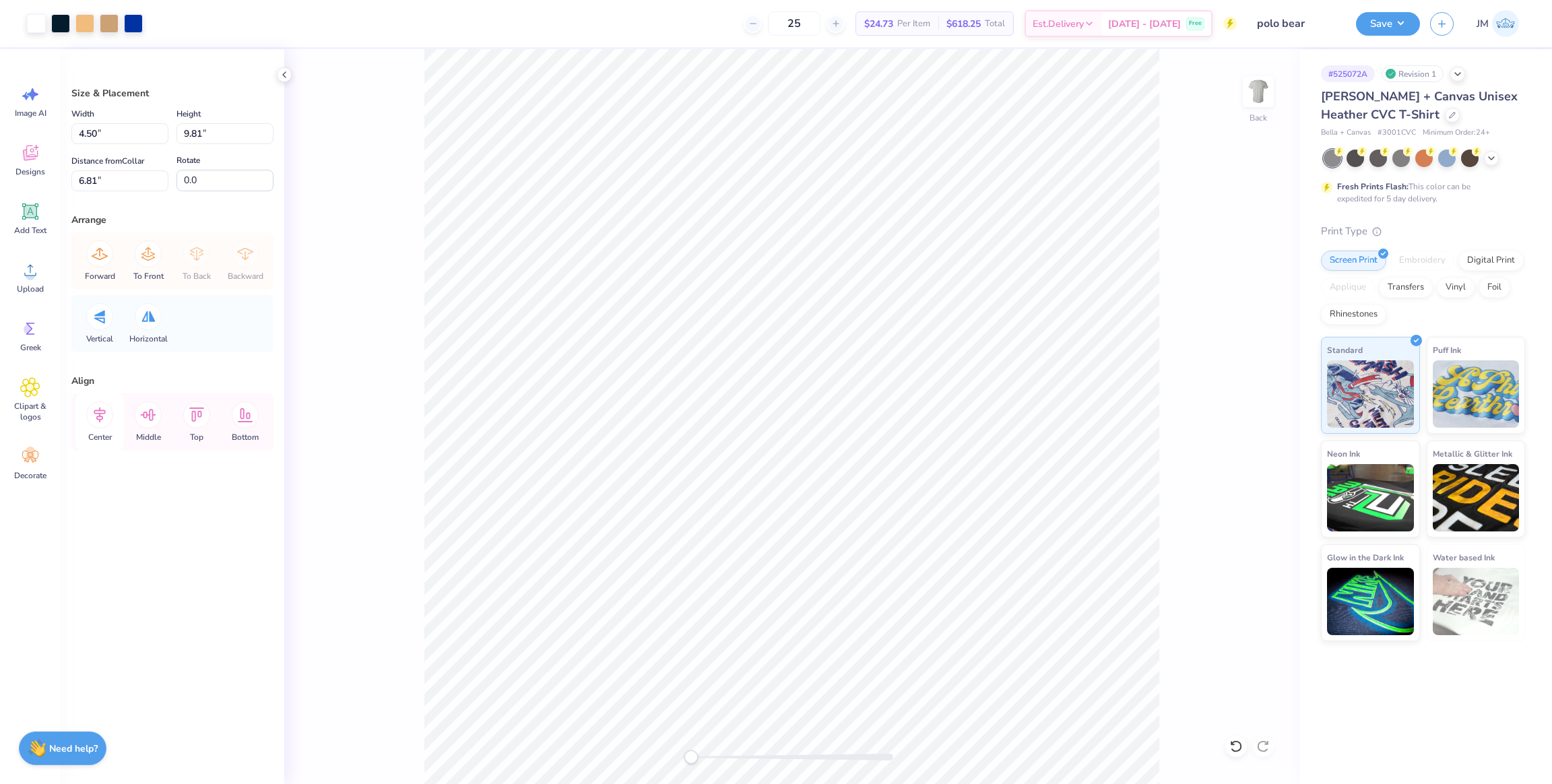
click at [103, 417] on icon at bounding box center [99, 415] width 12 height 15
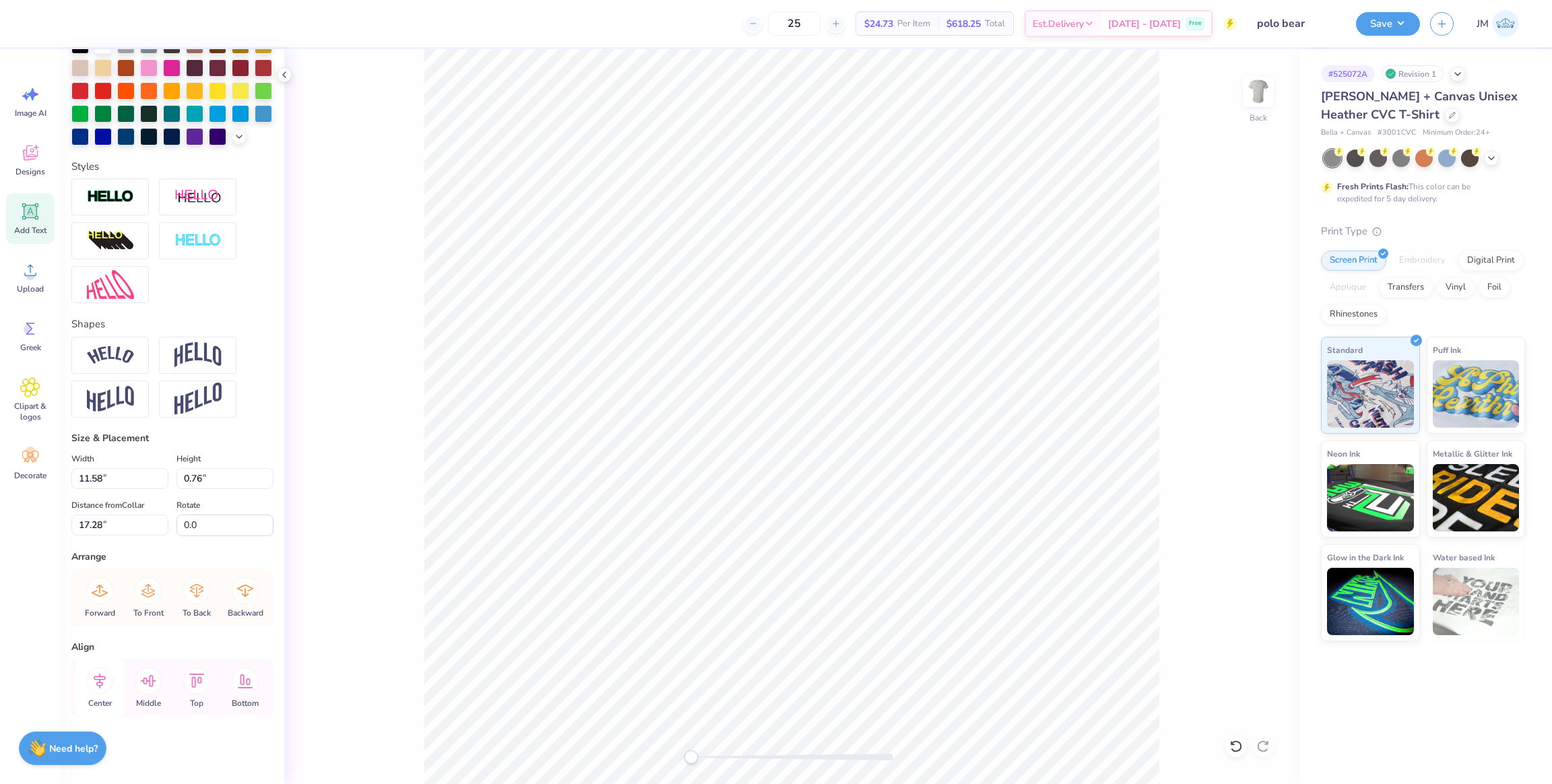
click at [106, 684] on icon at bounding box center [99, 681] width 27 height 27
click at [106, 682] on icon at bounding box center [99, 681] width 27 height 27
type input "11.03"
type input "0.89"
type input "18.35"
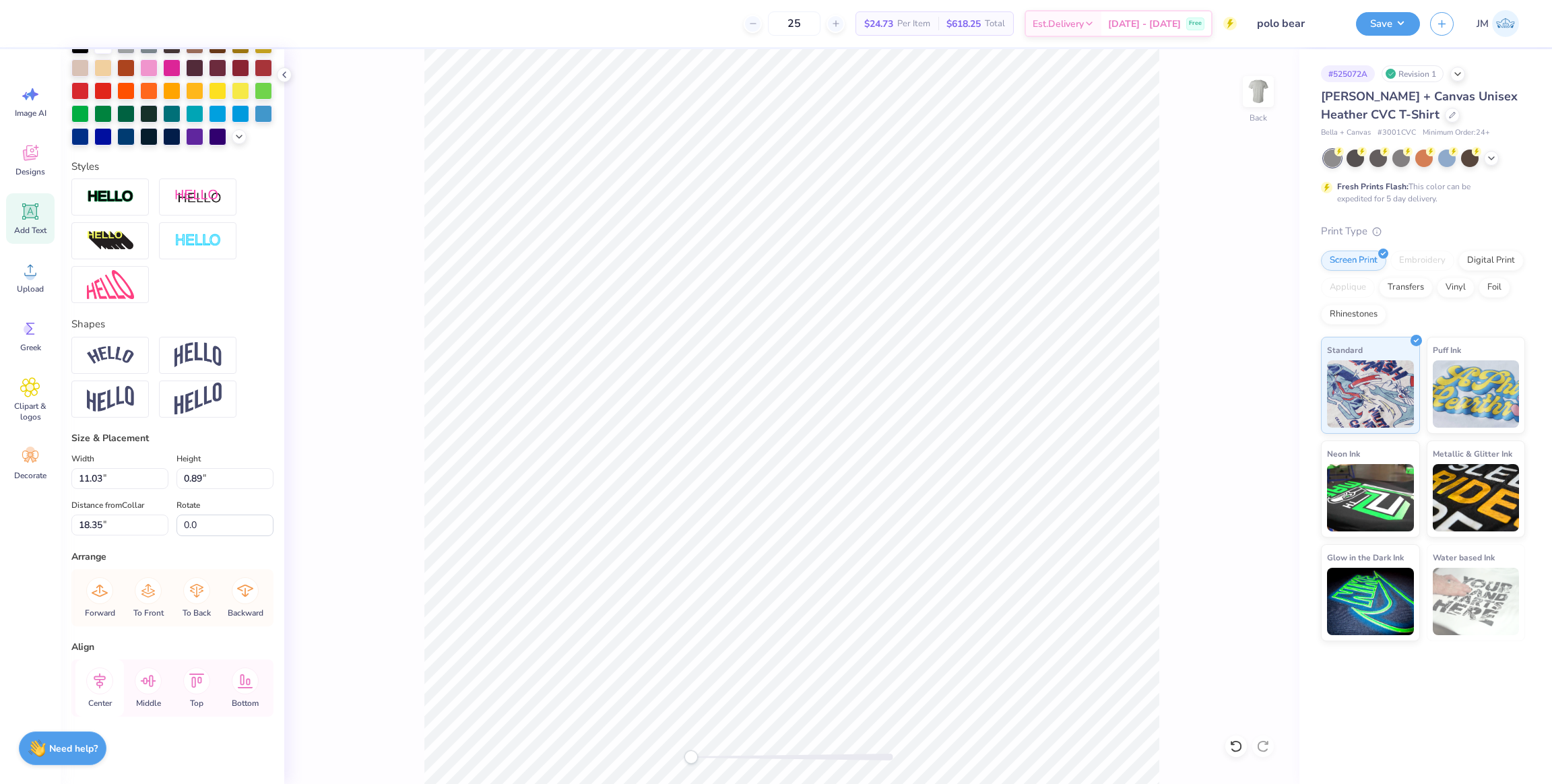
click at [100, 679] on icon at bounding box center [99, 681] width 27 height 27
click at [100, 678] on icon at bounding box center [99, 681] width 27 height 27
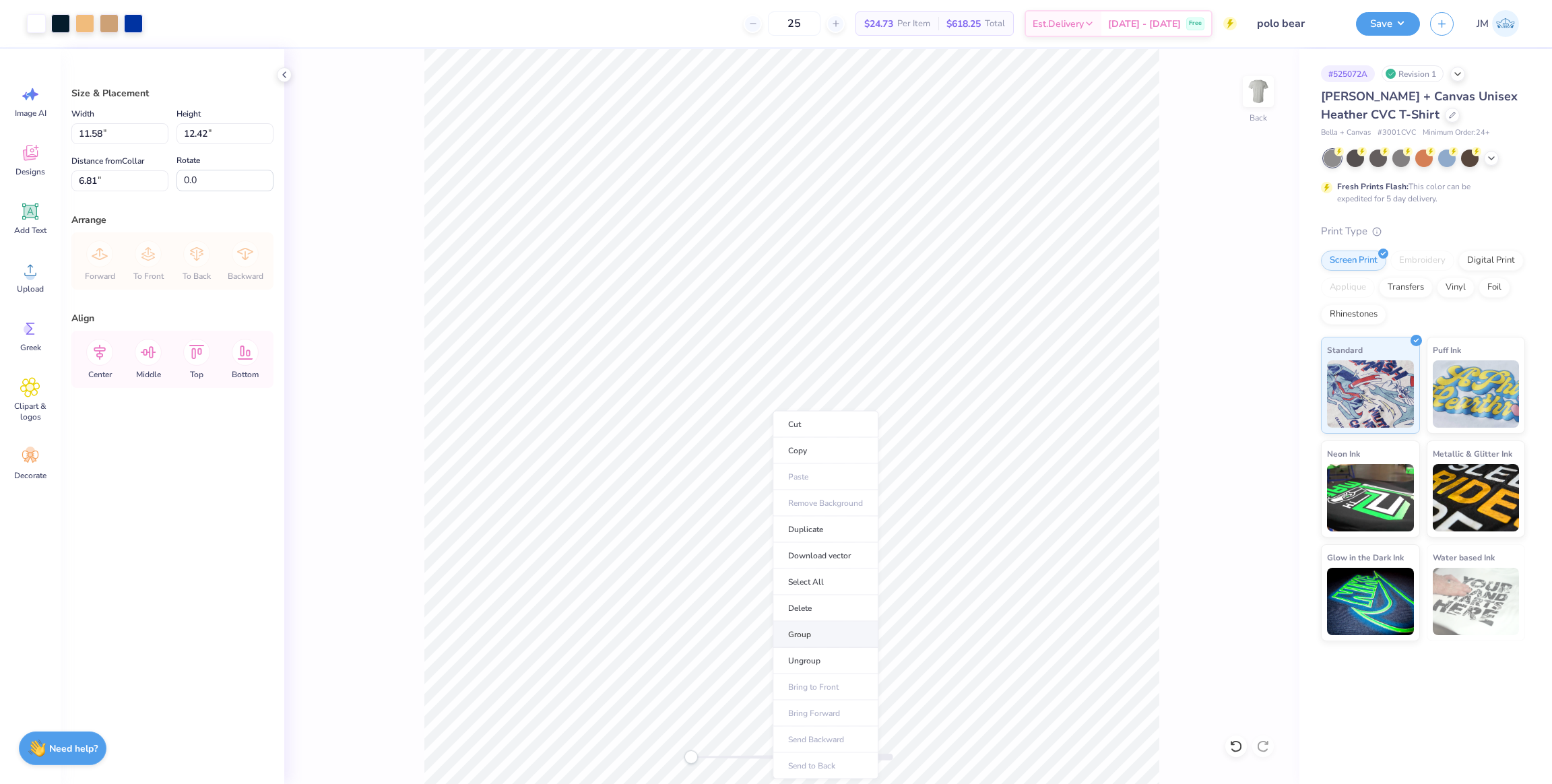
click at [822, 638] on li "Group" at bounding box center [825, 634] width 106 height 27
drag, startPoint x: 213, startPoint y: 130, endPoint x: 175, endPoint y: 129, distance: 38.0
click at [175, 129] on div "Width 11.58 11.58 " Height 12.42 12.42 "" at bounding box center [172, 125] width 202 height 39
type input "10"
type input "9.32"
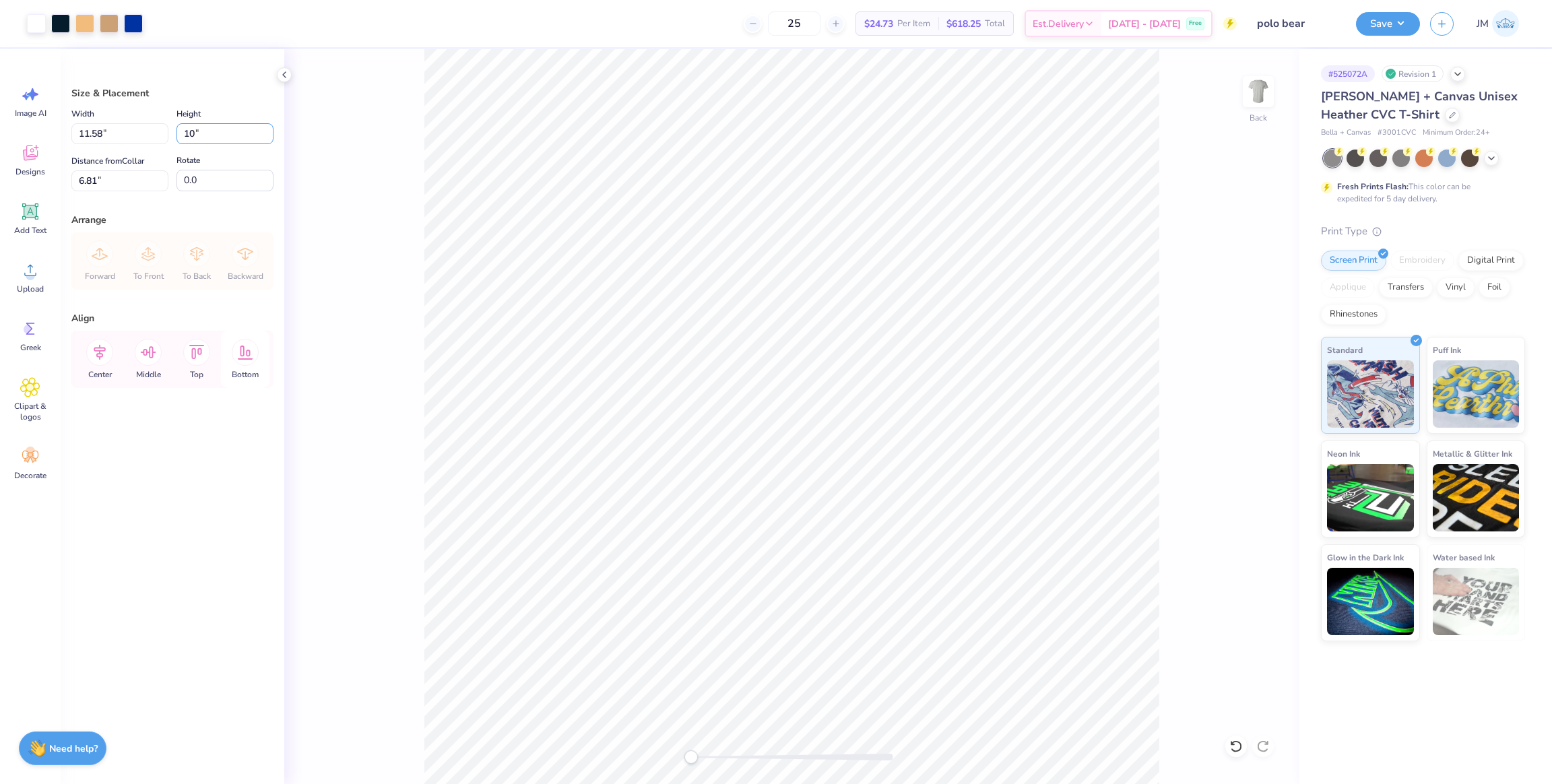
type input "10.00"
drag, startPoint x: 44, startPoint y: 171, endPoint x: 156, endPoint y: 211, distance: 118.9
click at [29, 171] on div "Art colors 25 $24.73 Per Item $618.25 Total Est. Delivery [DATE] - [DATE] Free …" at bounding box center [776, 392] width 1552 height 784
type input "3"
click at [102, 356] on icon at bounding box center [99, 352] width 12 height 15
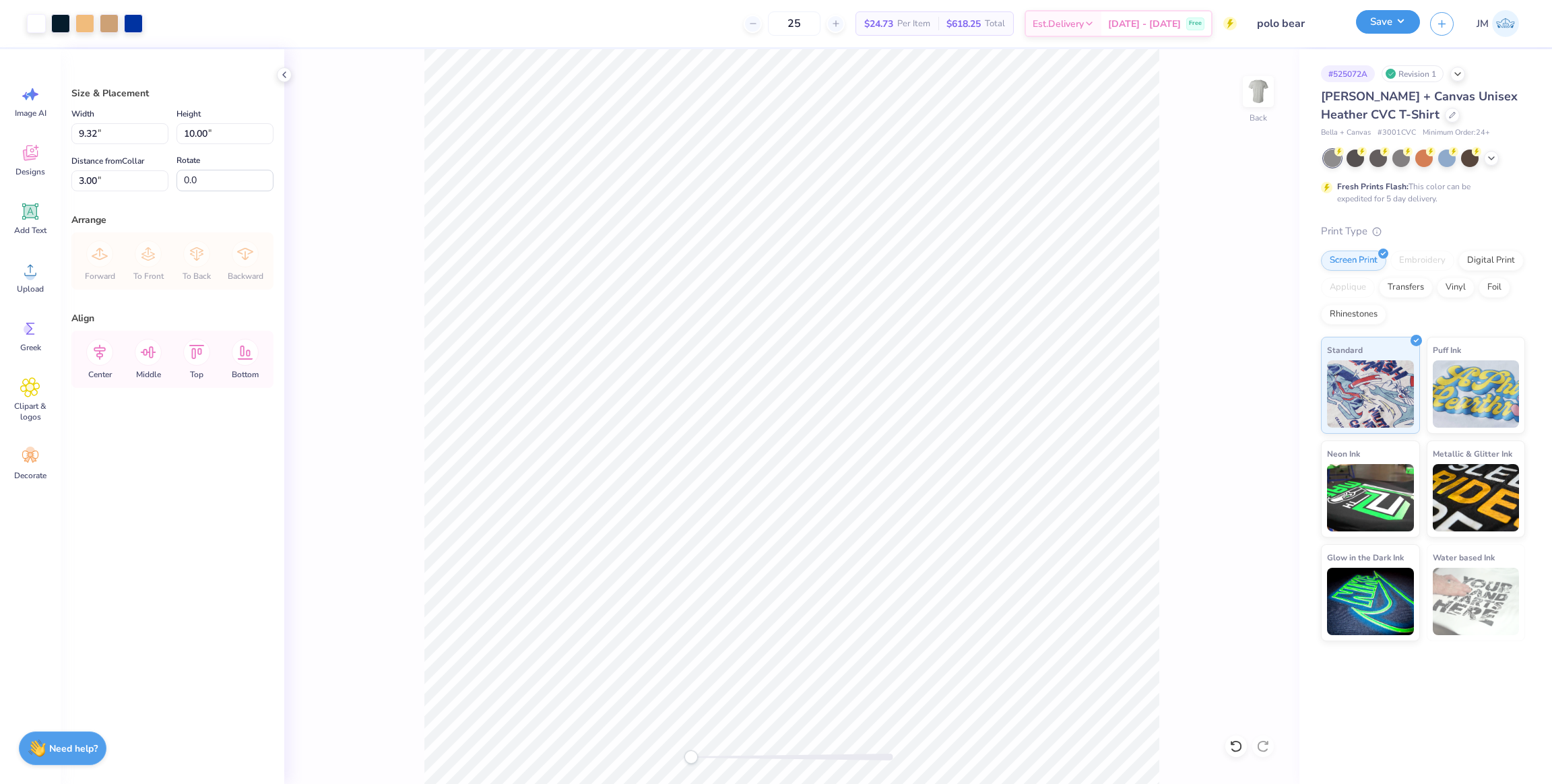
click at [1411, 32] on button "Save" at bounding box center [1388, 22] width 64 height 23
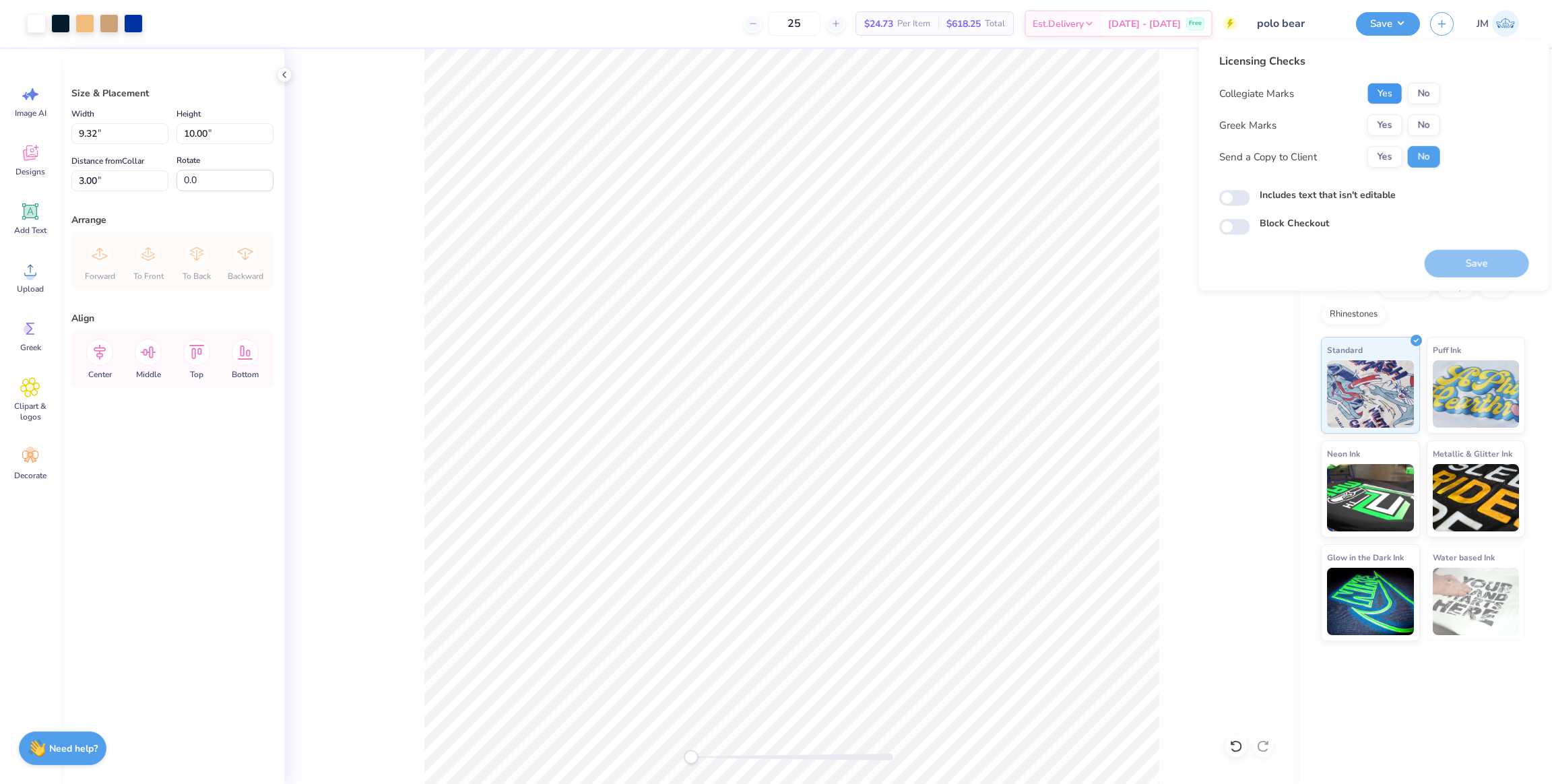
click at [1381, 94] on button "Yes" at bounding box center [1385, 94] width 35 height 22
click at [1421, 128] on button "No" at bounding box center [1424, 125] width 32 height 22
click at [1461, 268] on button "Save" at bounding box center [1477, 263] width 104 height 27
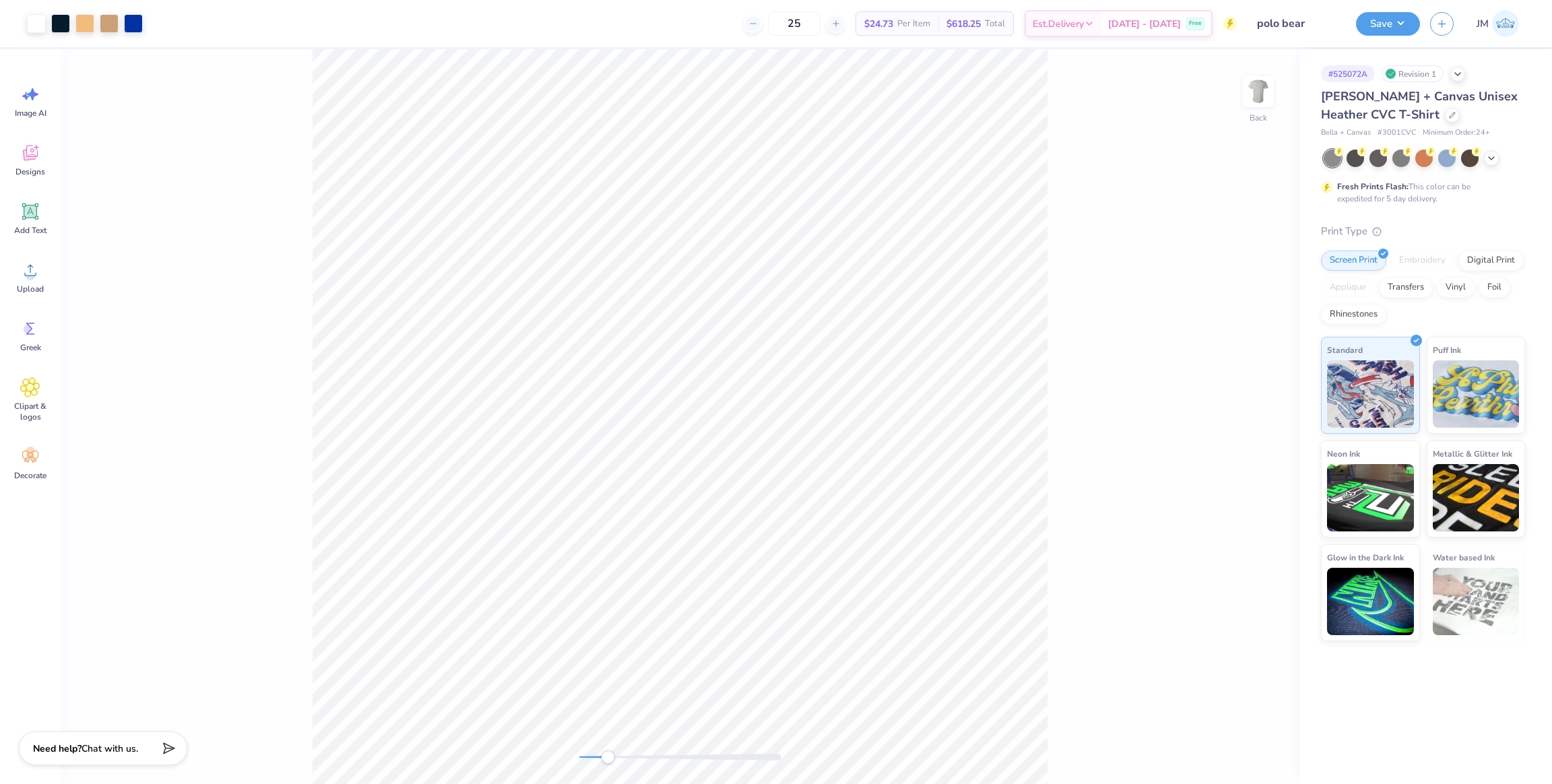
drag, startPoint x: 584, startPoint y: 760, endPoint x: 630, endPoint y: 750, distance: 47.1
click at [614, 750] on div "Accessibility label" at bounding box center [607, 757] width 14 height 14
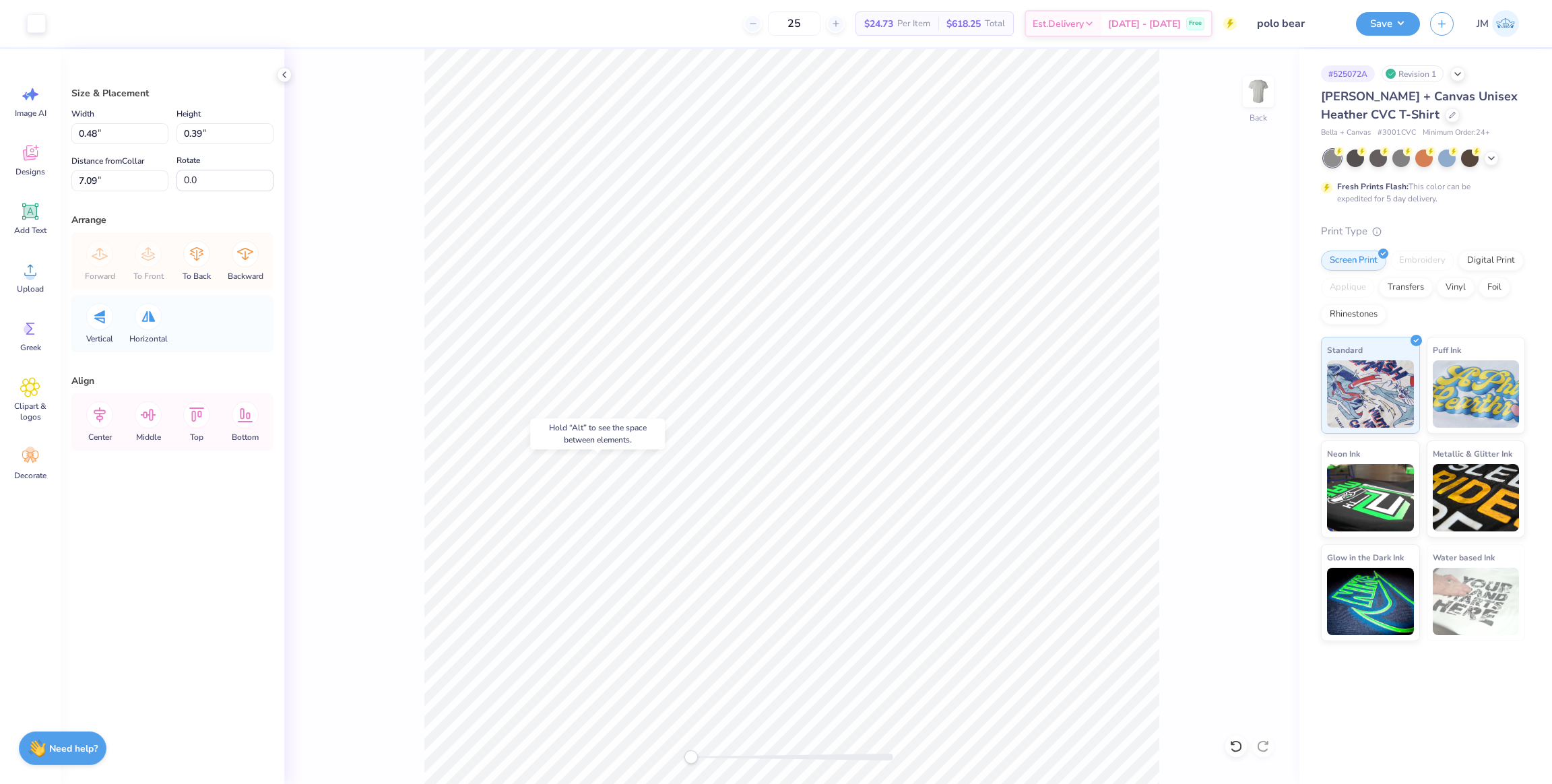
drag, startPoint x: 1231, startPoint y: 743, endPoint x: 1200, endPoint y: 648, distance: 99.9
click at [1231, 744] on icon at bounding box center [1232, 743] width 2 height 2
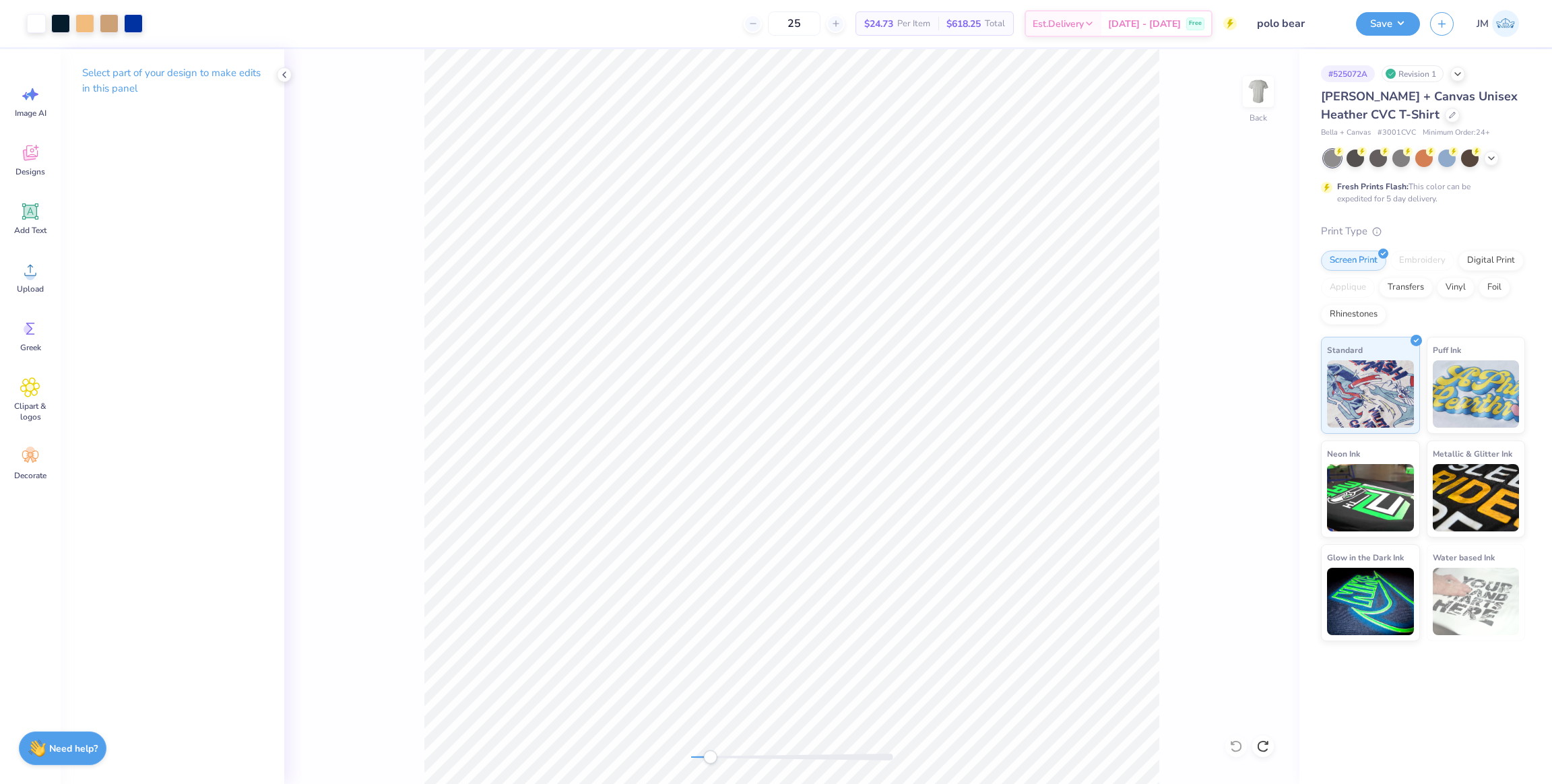
click at [730, 744] on div "Back" at bounding box center [792, 416] width 1015 height 735
click at [680, 740] on div "Back" at bounding box center [792, 416] width 1015 height 735
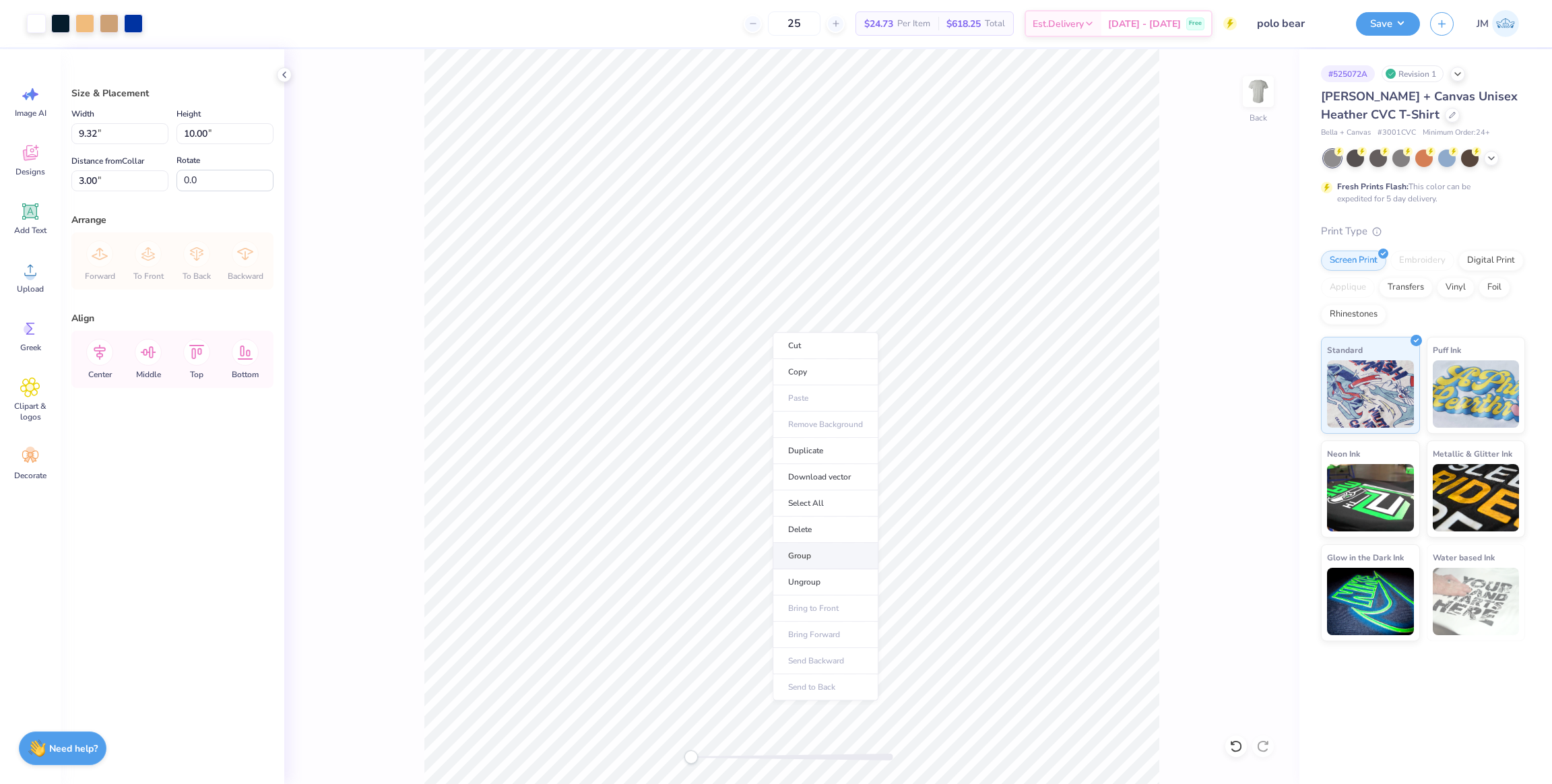
click at [828, 552] on li "Group" at bounding box center [825, 556] width 106 height 27
click at [1396, 22] on button "Save" at bounding box center [1388, 22] width 64 height 23
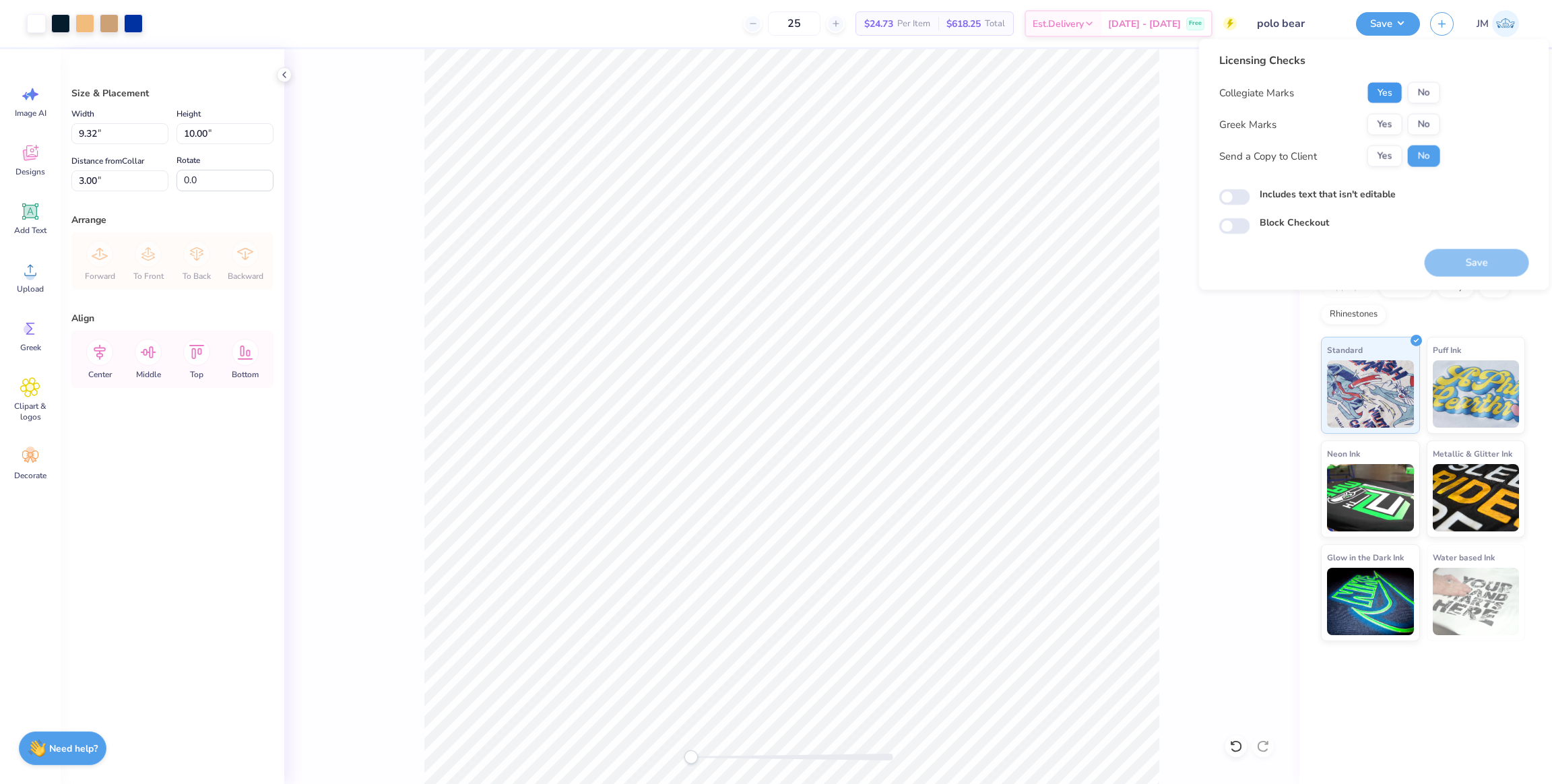
click at [1381, 91] on button "Yes" at bounding box center [1385, 93] width 35 height 22
click at [1428, 126] on button "No" at bounding box center [1424, 124] width 32 height 22
click at [1488, 255] on button "Save" at bounding box center [1477, 263] width 104 height 27
